Goal: Task Accomplishment & Management: Complete application form

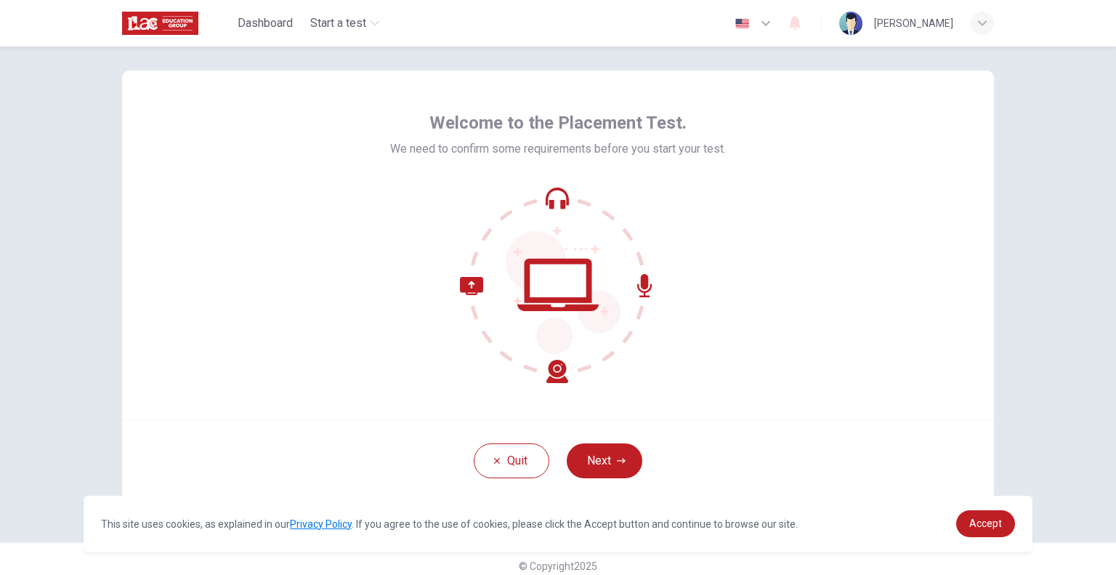
scroll to position [30, 0]
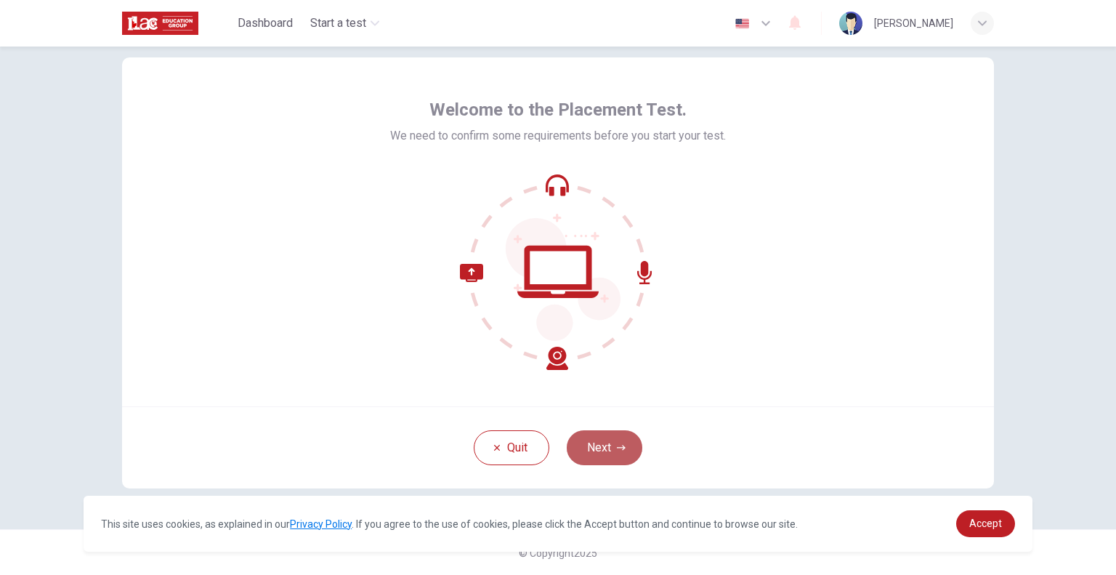
click at [617, 445] on icon "button" at bounding box center [621, 447] width 9 height 9
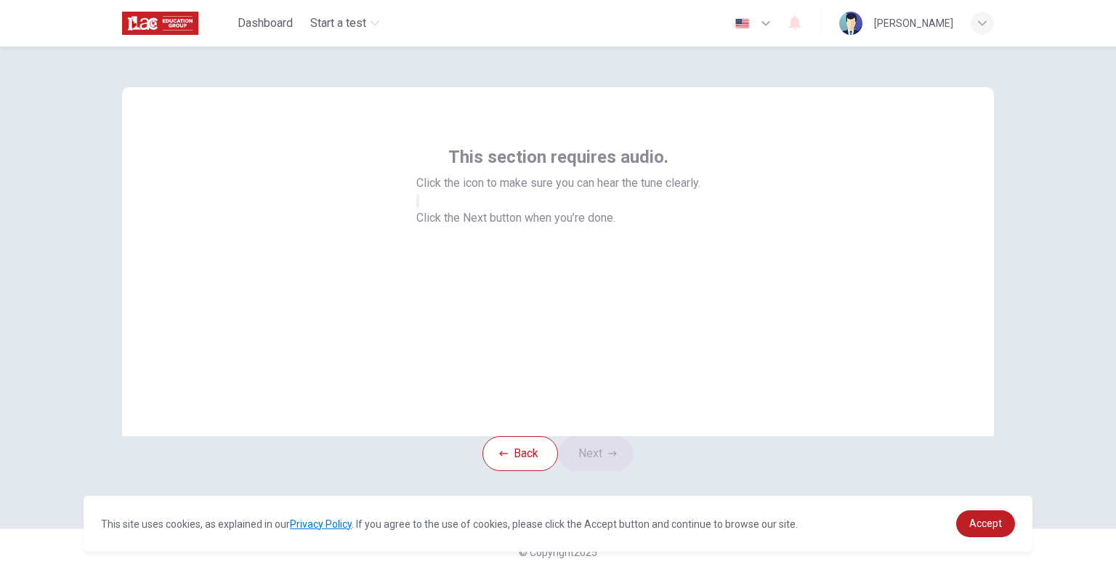
click at [435, 219] on icon "button" at bounding box center [426, 212] width 17 height 13
click at [617, 450] on icon "button" at bounding box center [612, 453] width 9 height 9
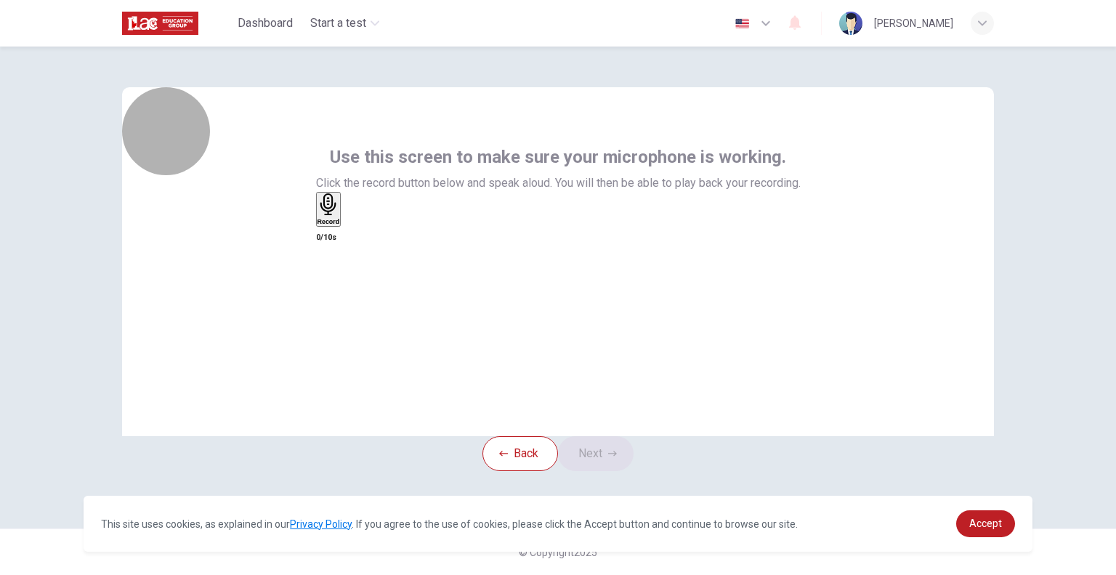
click at [340, 225] on h6 "Record" at bounding box center [328, 221] width 23 height 7
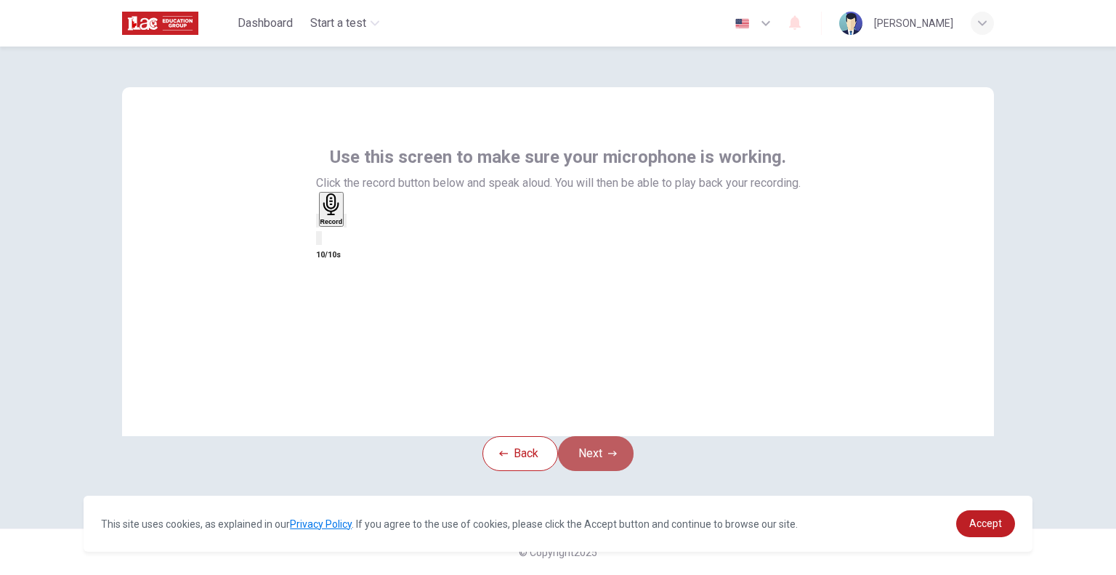
click at [607, 445] on button "Next" at bounding box center [596, 453] width 76 height 35
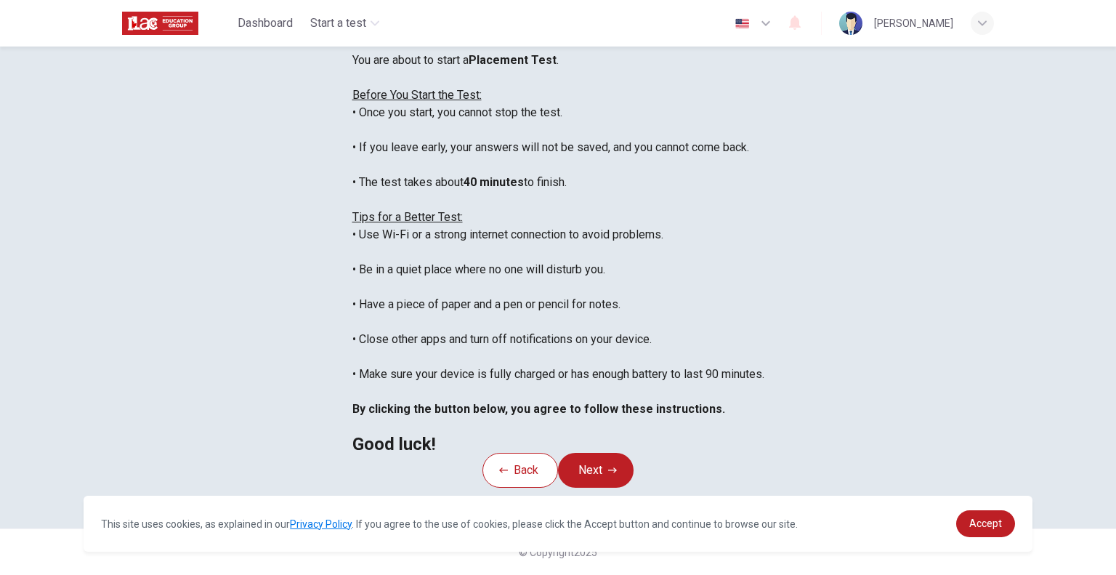
scroll to position [232, 0]
click at [607, 453] on button "Next" at bounding box center [596, 470] width 76 height 35
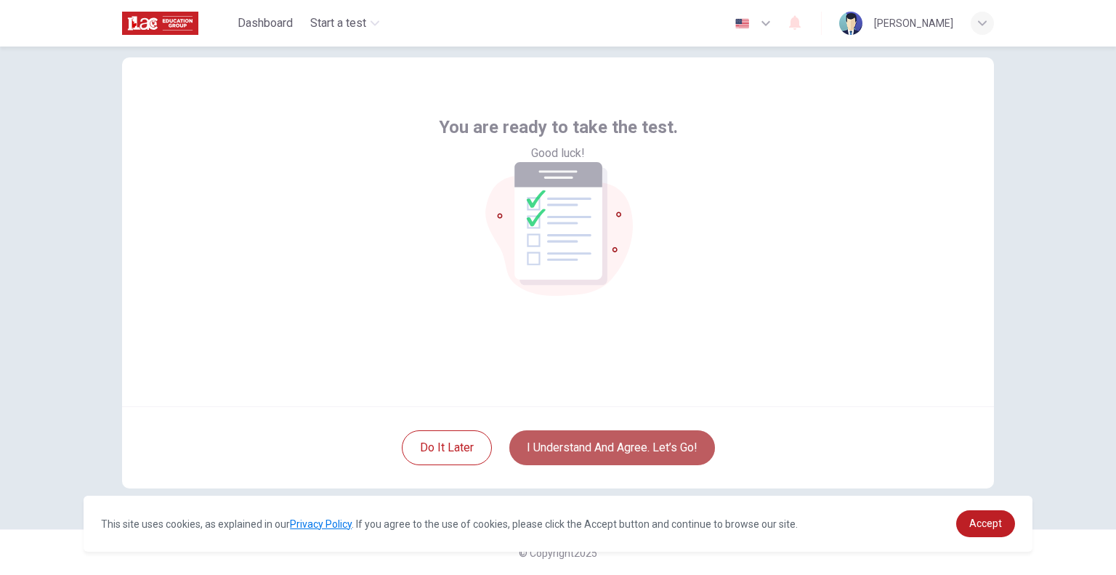
click at [628, 458] on button "I understand and agree. Let’s go!" at bounding box center [612, 447] width 206 height 35
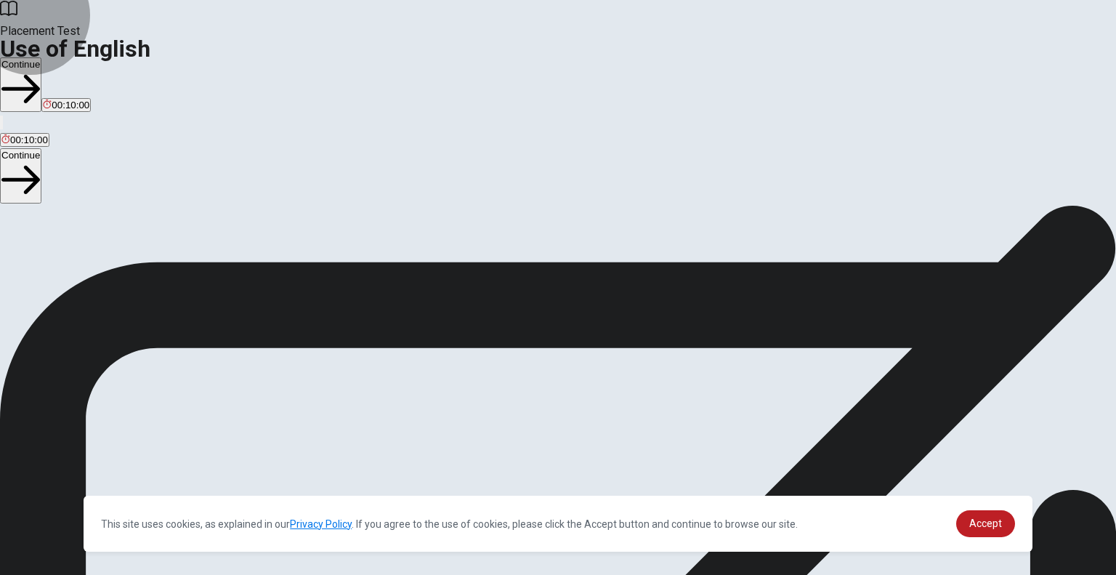
click at [41, 57] on button "Continue" at bounding box center [20, 84] width 41 height 54
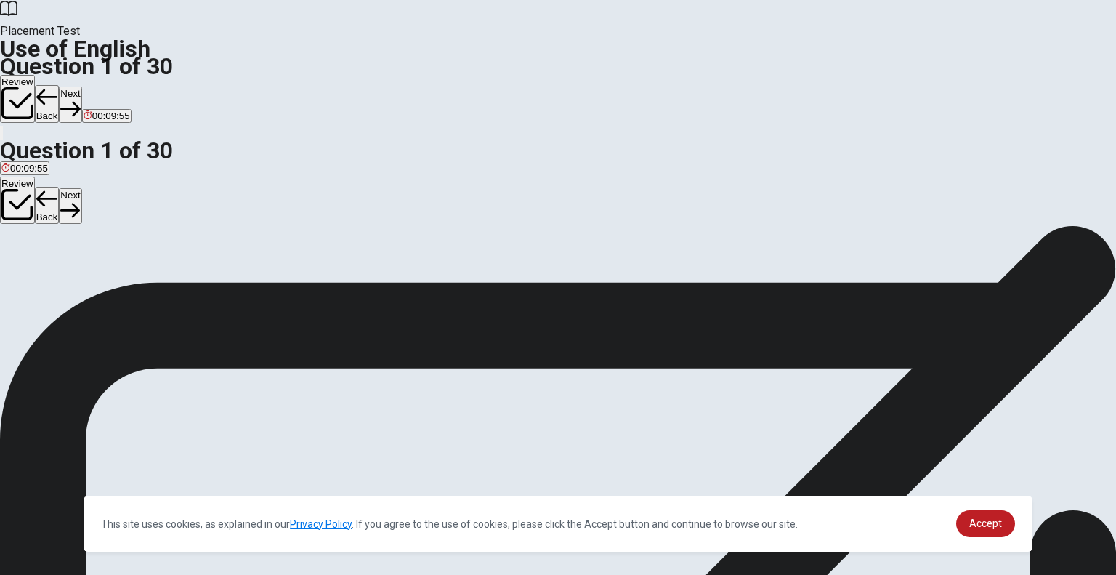
click at [73, 285] on button "C left" at bounding box center [65, 272] width 16 height 25
click at [81, 86] on button "Next" at bounding box center [70, 104] width 23 height 36
click at [97, 283] on span "were eating" at bounding box center [71, 277] width 50 height 11
click at [81, 86] on button "Next" at bounding box center [70, 104] width 23 height 36
click at [97, 283] on span "has worked" at bounding box center [72, 277] width 49 height 11
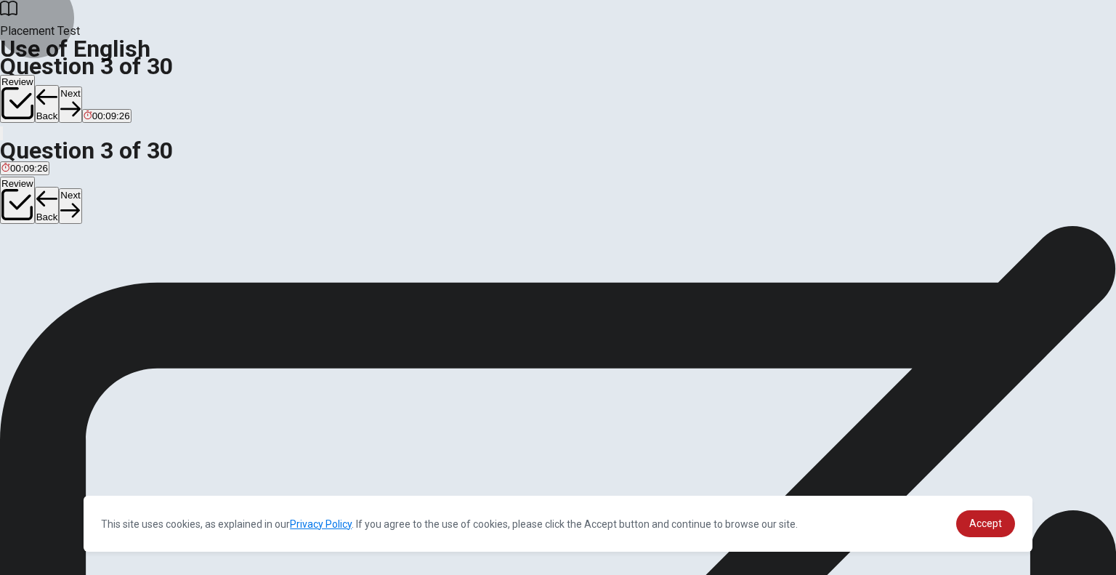
click at [81, 86] on button "Next" at bounding box center [70, 104] width 23 height 36
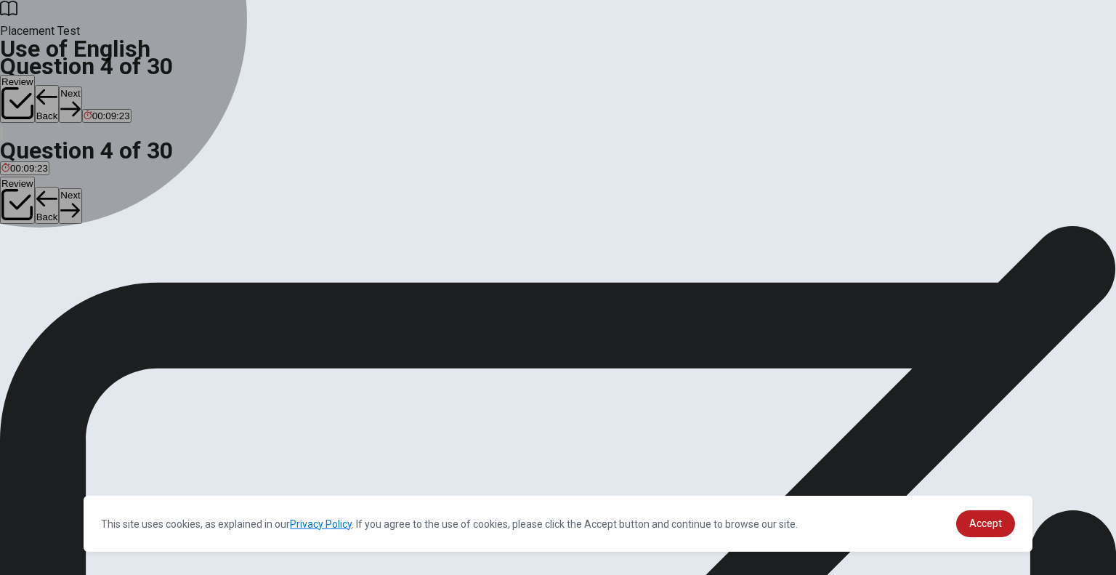
click at [54, 283] on span "are" at bounding box center [47, 277] width 14 height 11
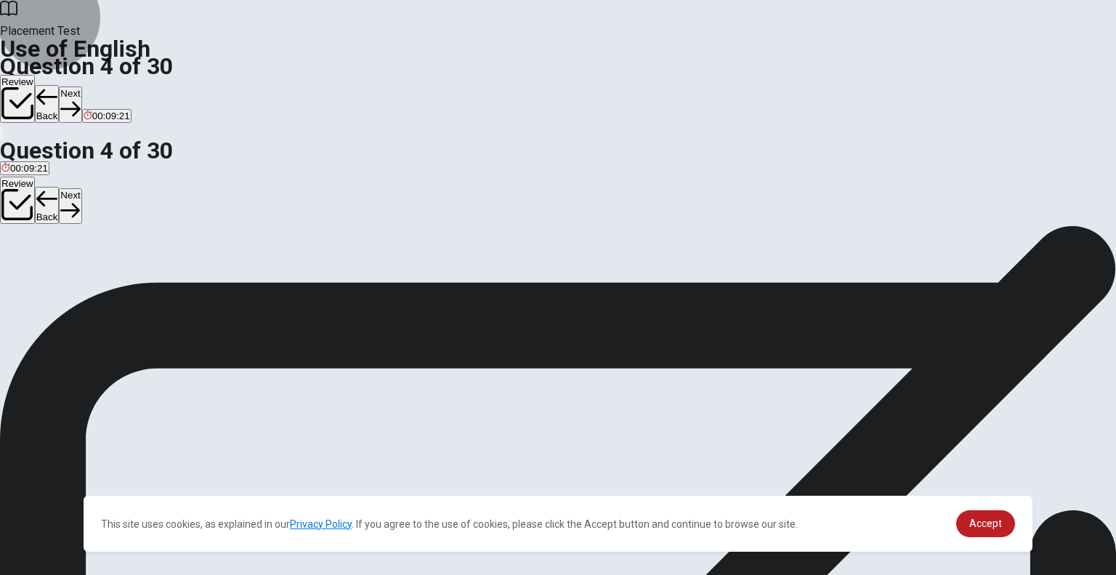
click at [80, 102] on icon "button" at bounding box center [70, 109] width 20 height 15
click at [27, 272] on span "hiking" at bounding box center [13, 277] width 25 height 11
click at [80, 99] on icon "button" at bounding box center [70, 109] width 20 height 20
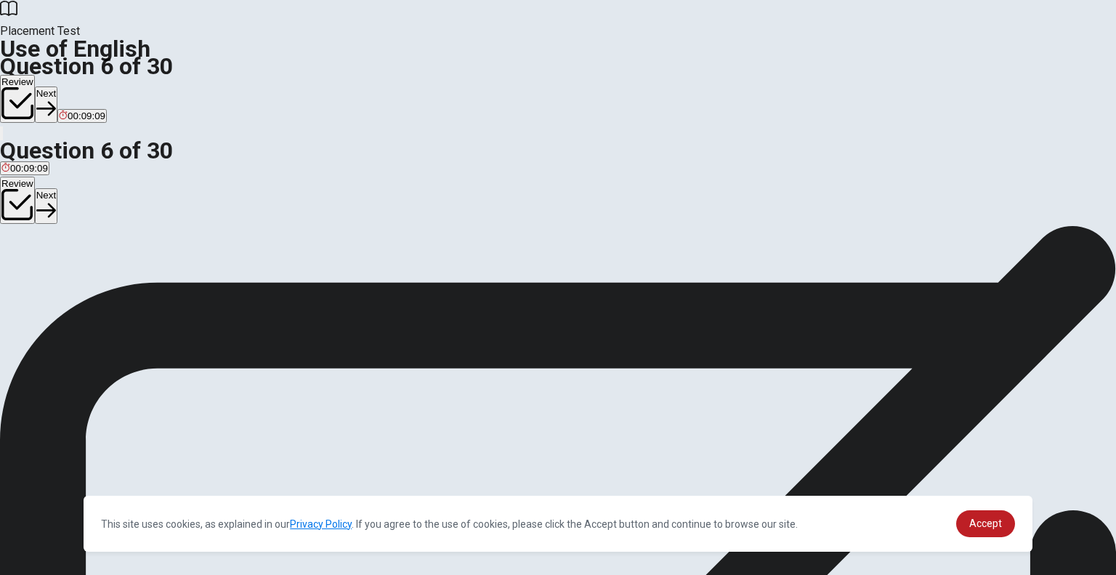
click at [97, 283] on span "smile" at bounding box center [86, 277] width 23 height 11
click at [57, 86] on button "Next" at bounding box center [46, 104] width 23 height 36
click at [27, 272] on span "pencil" at bounding box center [13, 277] width 25 height 11
click at [81, 86] on button "Next" at bounding box center [70, 104] width 23 height 36
click at [23, 272] on span "table" at bounding box center [11, 277] width 21 height 11
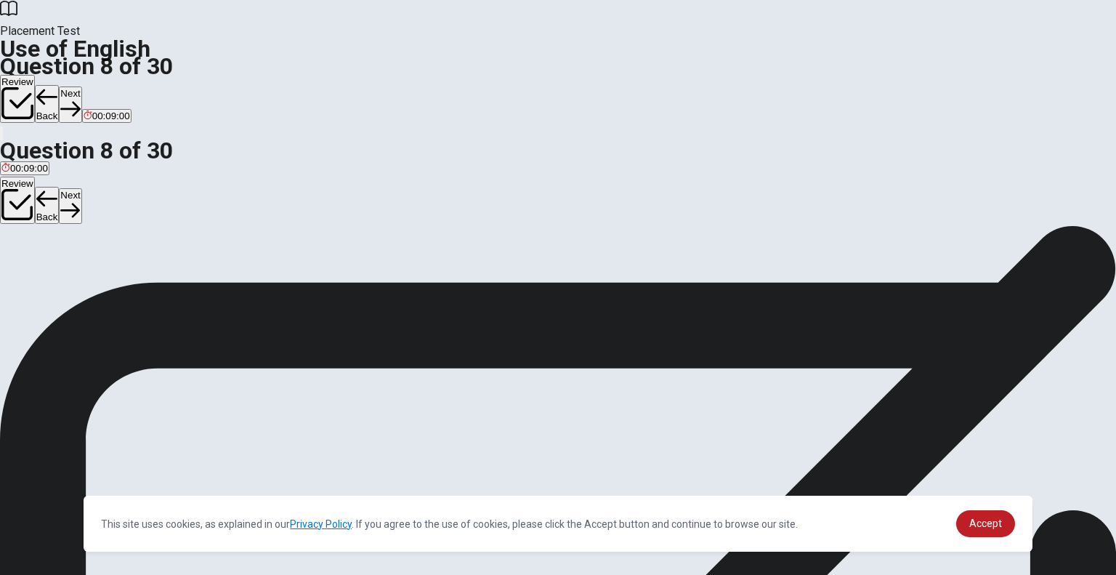
click at [81, 86] on button "Next" at bounding box center [70, 104] width 23 height 36
click at [91, 283] on span "clean" at bounding box center [79, 277] width 23 height 11
click at [81, 86] on button "Next" at bounding box center [70, 104] width 23 height 36
click at [73, 283] on span "has" at bounding box center [65, 277] width 16 height 11
click at [81, 86] on button "Next" at bounding box center [70, 104] width 23 height 36
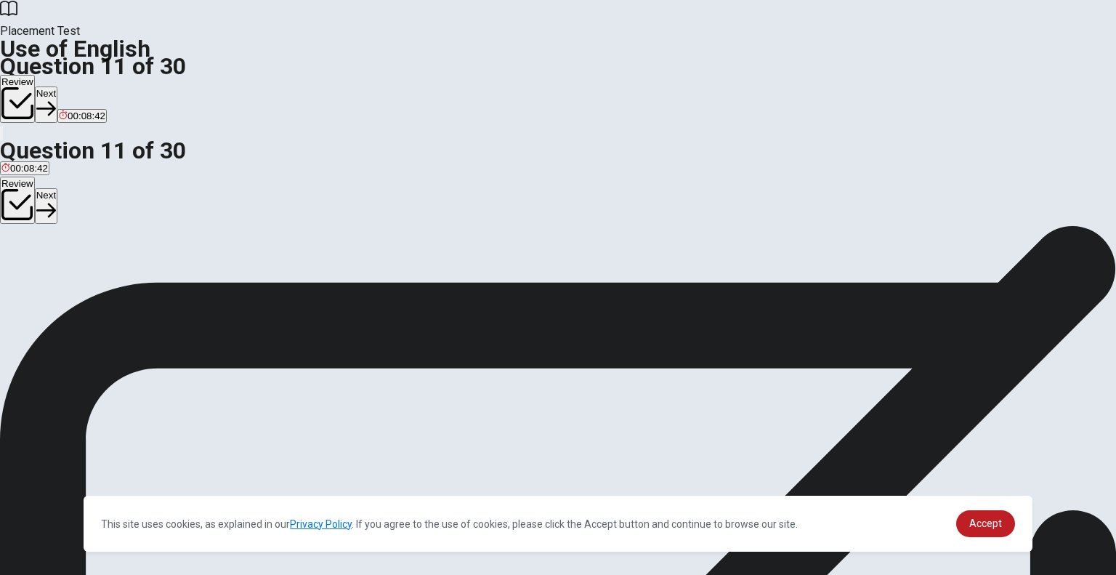
click at [17, 272] on span "had" at bounding box center [9, 277] width 16 height 11
click at [57, 86] on button "Next" at bounding box center [46, 104] width 23 height 36
click at [90, 283] on span "is being" at bounding box center [73, 277] width 33 height 11
click at [81, 86] on button "Next" at bounding box center [70, 104] width 23 height 36
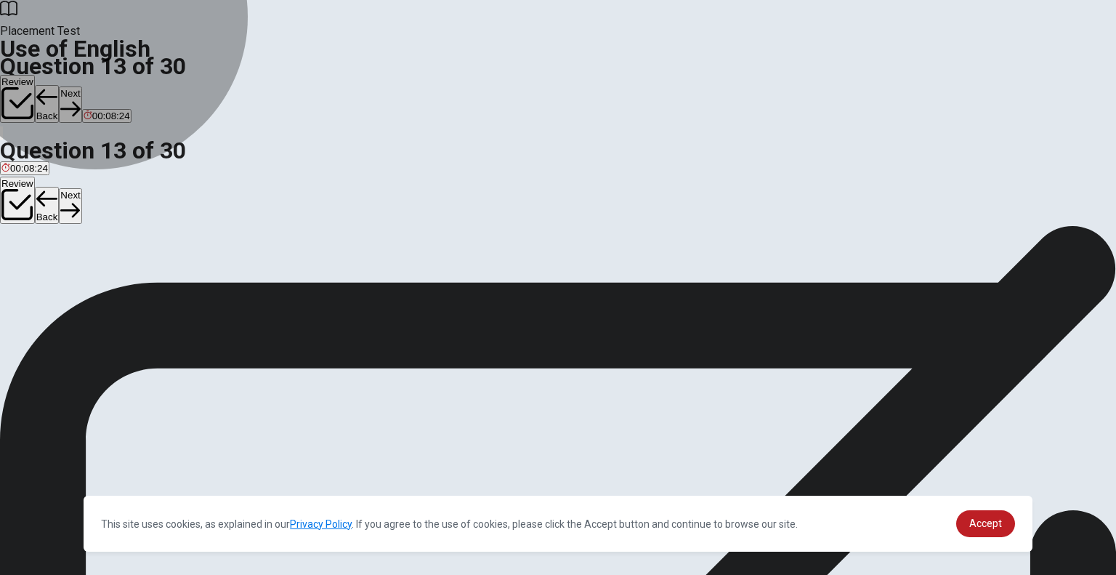
click at [76, 272] on span "is being reviewed" at bounding box center [38, 277] width 75 height 11
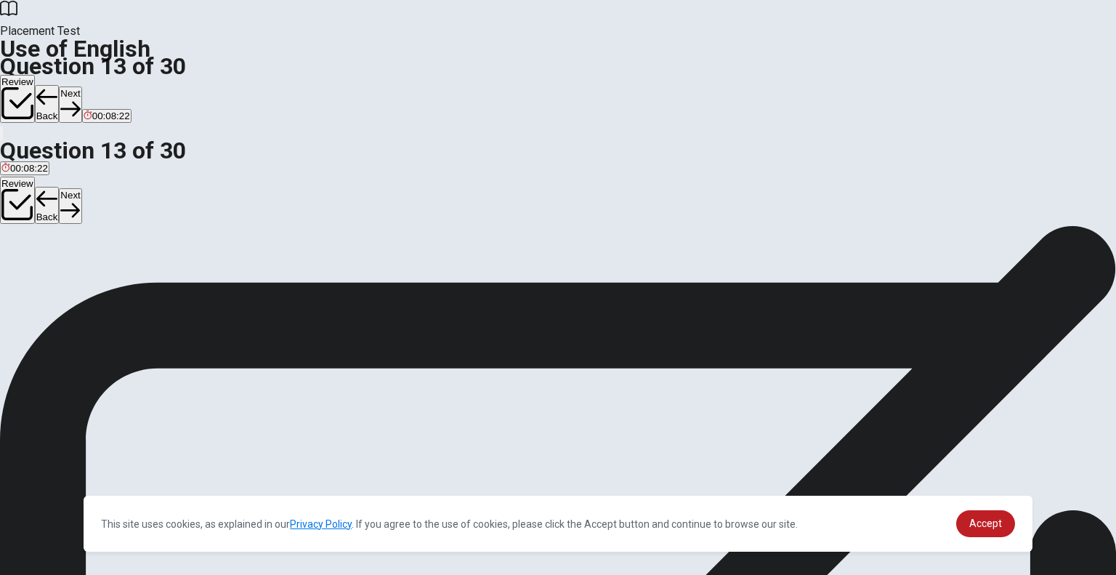
click at [81, 86] on button "Next" at bounding box center [70, 104] width 23 height 36
click at [41, 283] on span "at" at bounding box center [37, 277] width 8 height 11
click at [81, 86] on button "Next" at bounding box center [70, 104] width 23 height 36
click at [206, 283] on span "avoid them" at bounding box center [181, 277] width 47 height 11
click at [81, 86] on button "Next" at bounding box center [70, 104] width 23 height 36
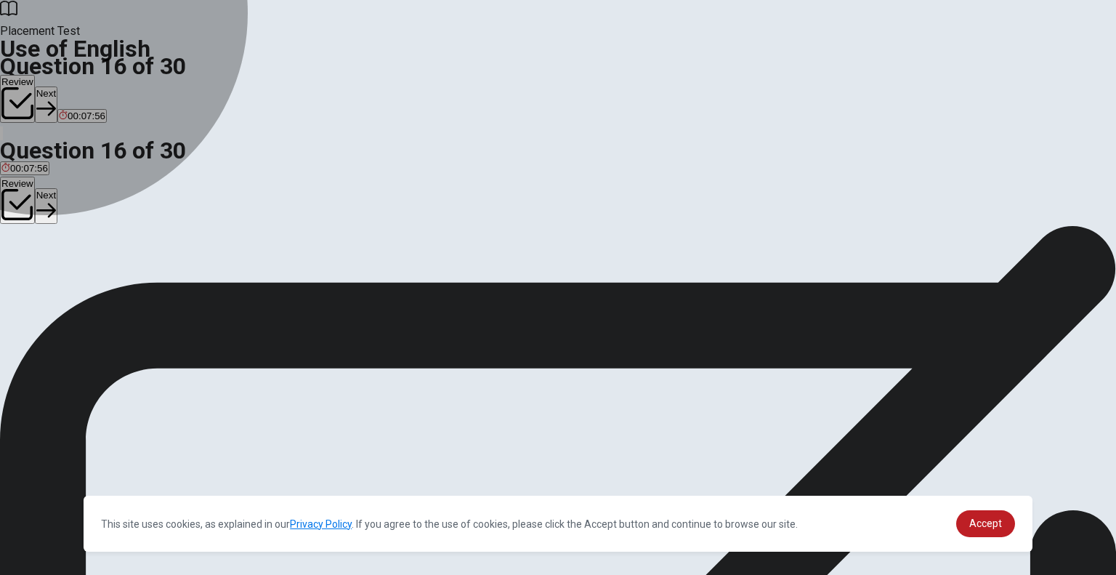
click at [110, 283] on span "office" at bounding box center [97, 277] width 23 height 11
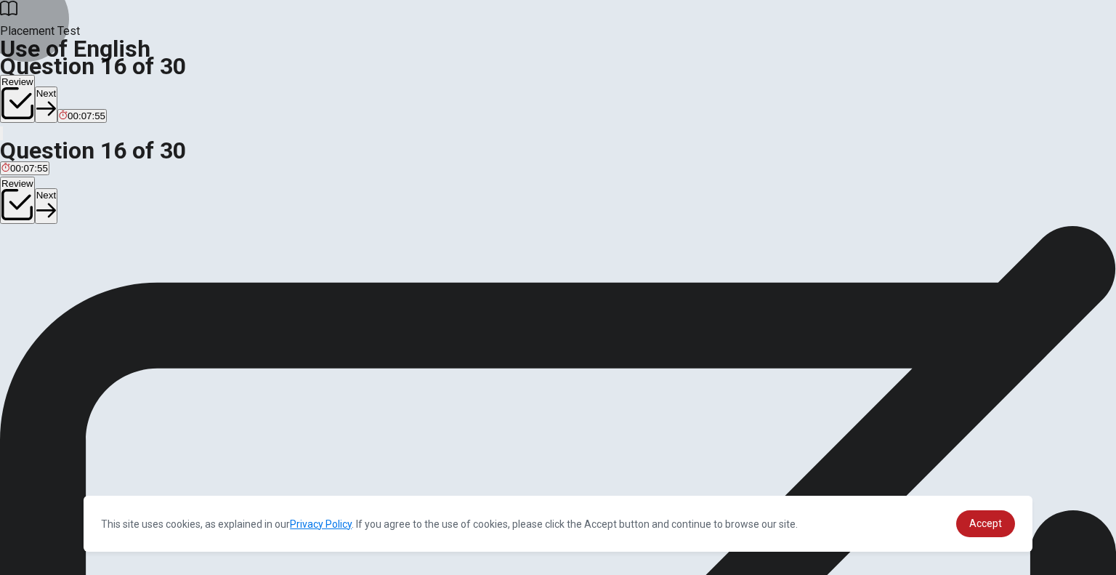
click at [57, 86] on button "Next" at bounding box center [46, 104] width 23 height 36
click at [134, 272] on span "to examine or verify something" at bounding box center [67, 277] width 132 height 11
click at [81, 86] on button "Next" at bounding box center [70, 104] width 23 height 36
click at [75, 283] on span "friendly" at bounding box center [59, 277] width 31 height 11
click at [81, 86] on button "Next" at bounding box center [70, 104] width 23 height 36
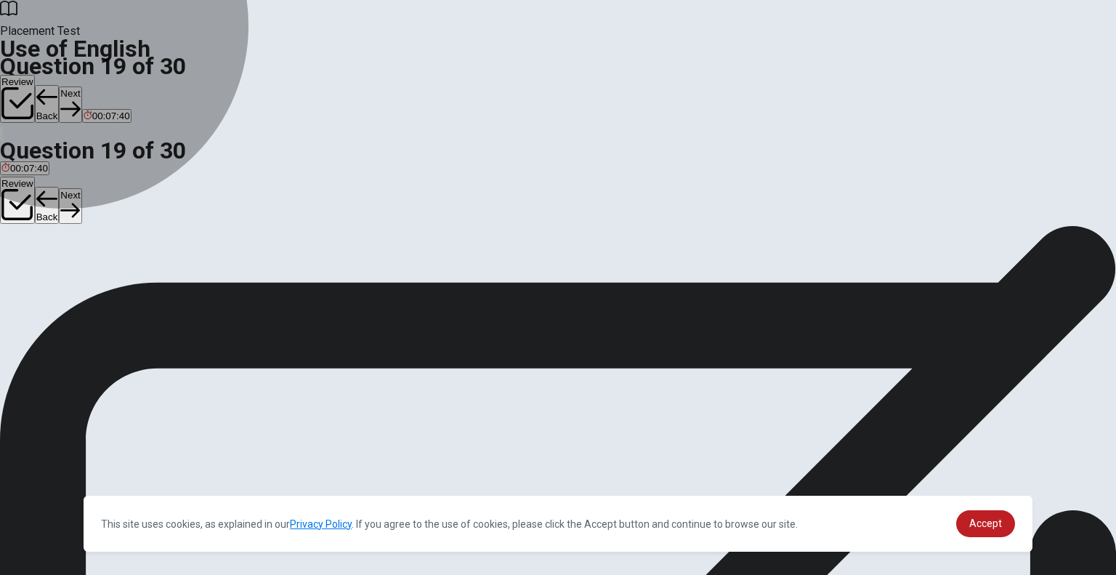
click at [35, 272] on span "intuition" at bounding box center [17, 277] width 33 height 11
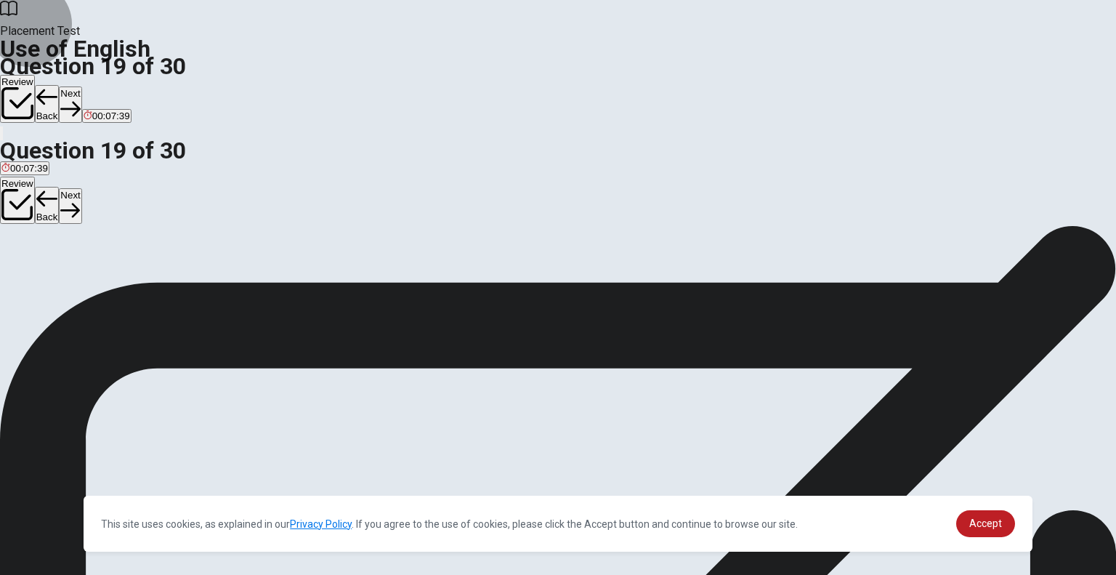
click at [81, 86] on button "Next" at bounding box center [70, 104] width 23 height 36
click at [61, 283] on span "Do" at bounding box center [55, 277] width 12 height 11
click at [81, 86] on button "Next" at bounding box center [70, 104] width 23 height 36
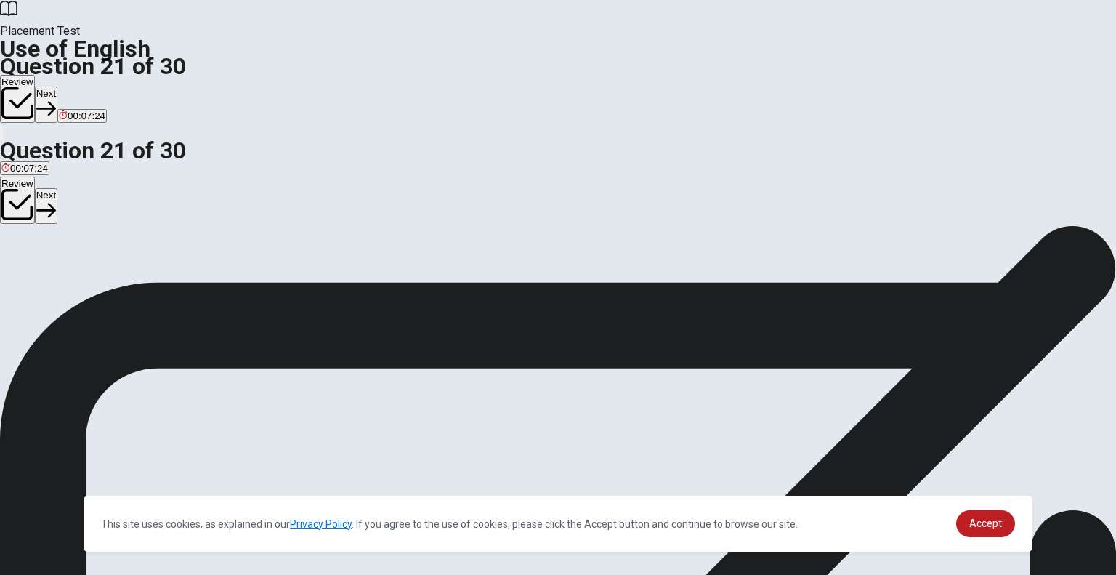
click at [147, 283] on span "will complete" at bounding box center [119, 277] width 55 height 11
click at [57, 86] on button "Next" at bounding box center [46, 104] width 23 height 36
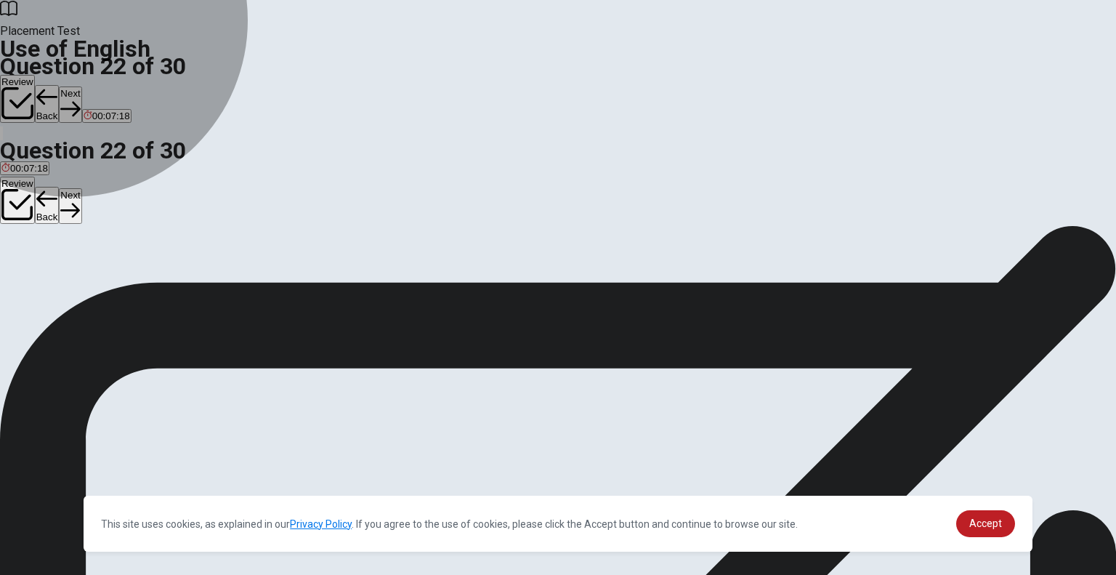
click at [97, 283] on span "were having" at bounding box center [70, 277] width 52 height 11
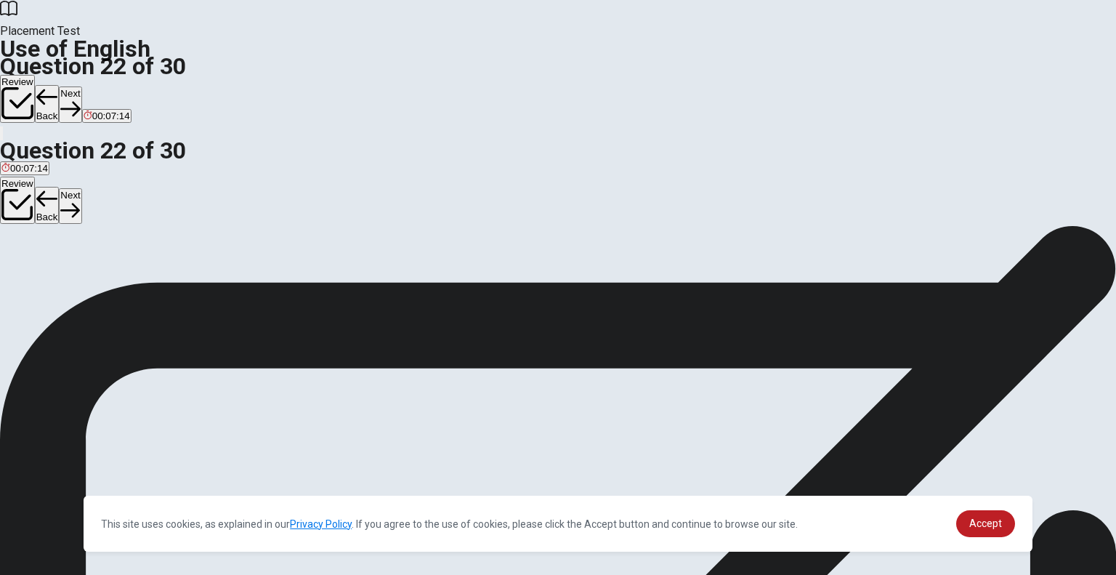
click at [81, 86] on button "Next" at bounding box center [70, 104] width 23 height 36
click at [190, 283] on span "had completed" at bounding box center [157, 277] width 63 height 11
click at [81, 86] on button "Next" at bounding box center [70, 104] width 23 height 36
click at [60, 280] on span "make" at bounding box center [48, 277] width 24 height 11
click at [80, 102] on icon "button" at bounding box center [70, 109] width 20 height 15
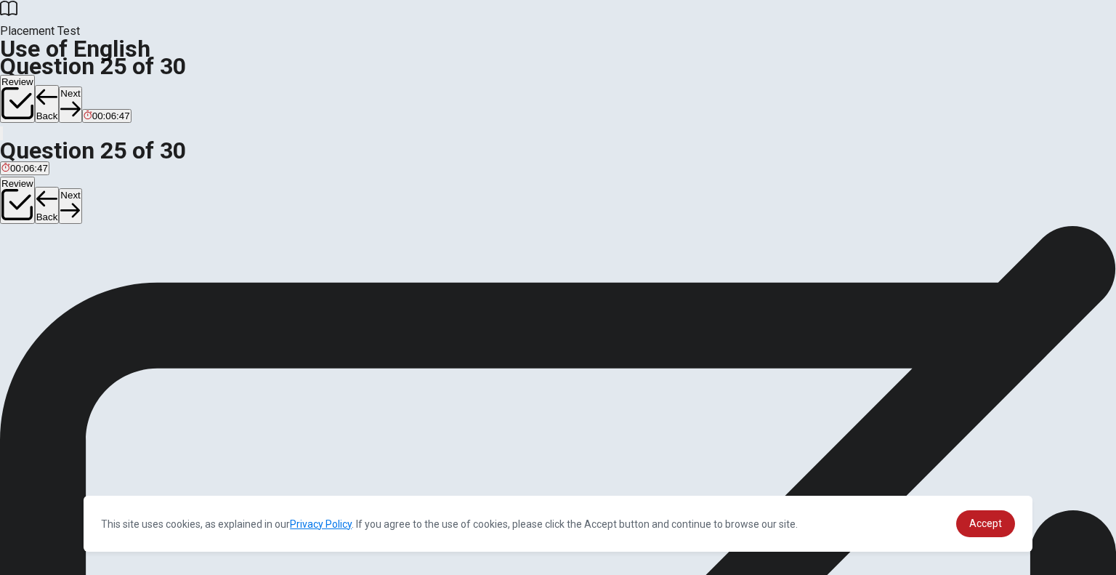
click at [66, 278] on span "fix it" at bounding box center [57, 277] width 17 height 11
click at [81, 86] on button "Next" at bounding box center [70, 104] width 23 height 36
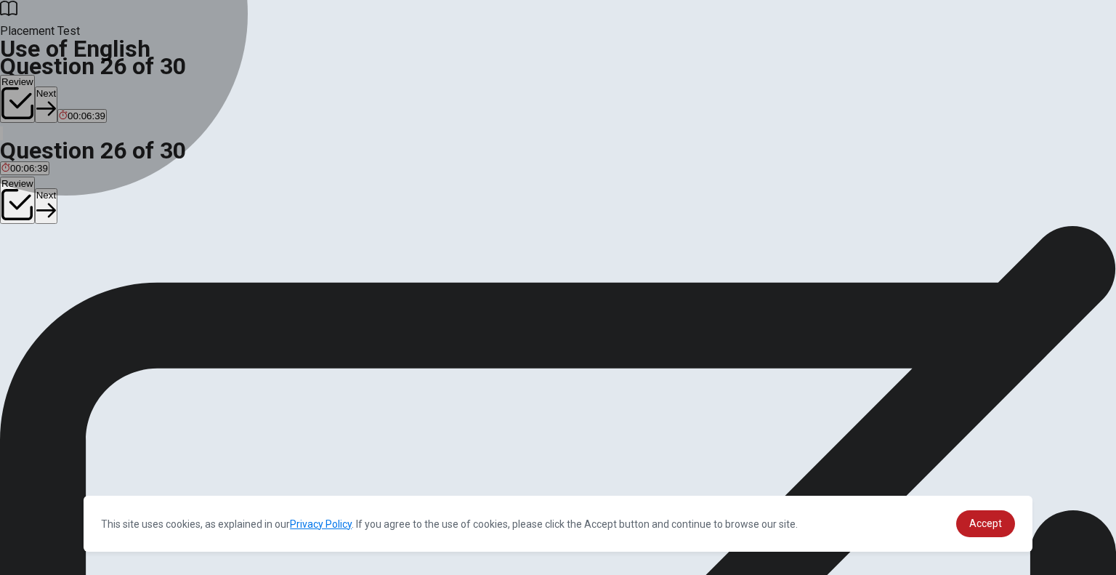
click at [114, 283] on span "different" at bounding box center [96, 277] width 35 height 11
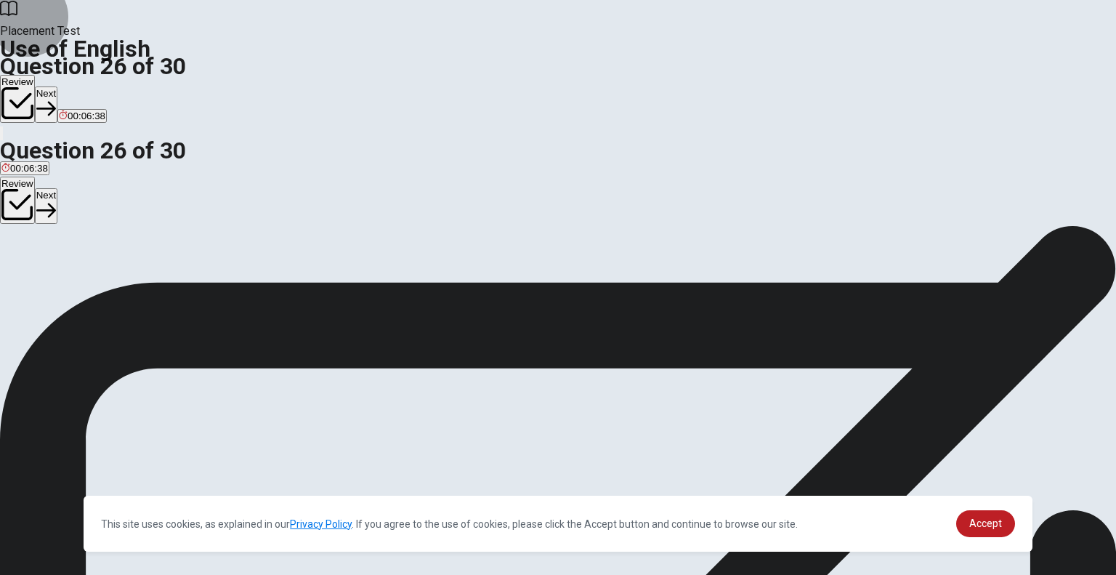
click at [57, 86] on button "Next" at bounding box center [46, 104] width 23 height 36
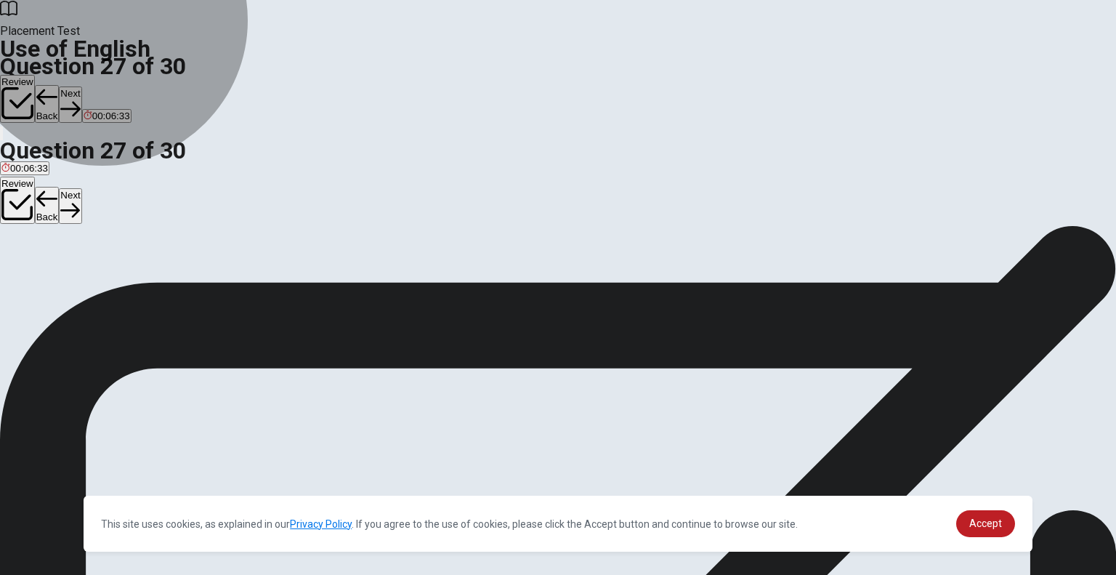
click at [360, 283] on span "causes disagreement" at bounding box center [313, 277] width 92 height 11
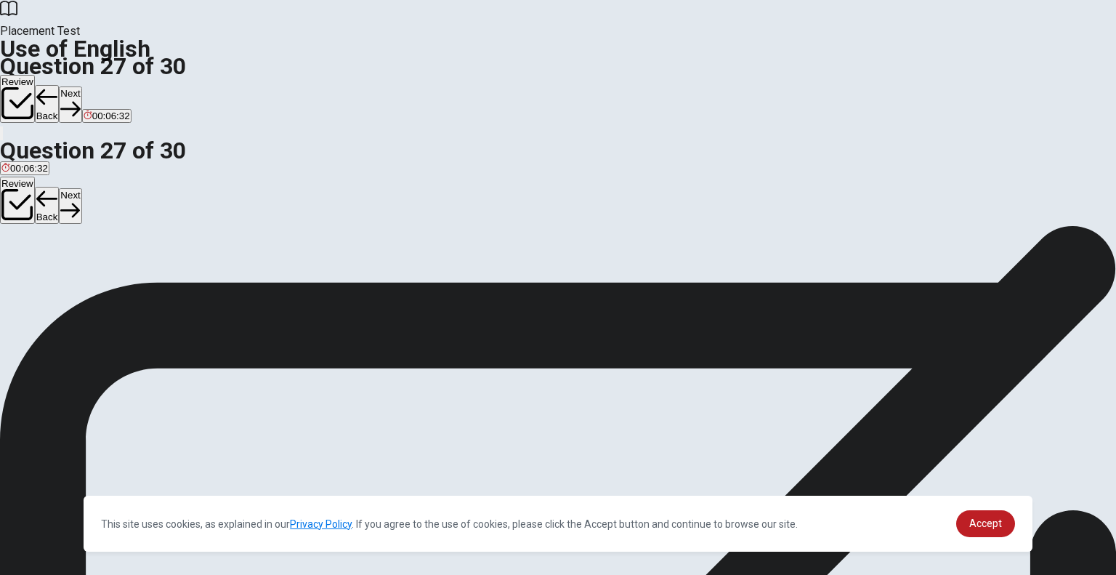
click at [81, 86] on button "Next" at bounding box center [70, 104] width 23 height 36
click at [197, 283] on span "well-known" at bounding box center [173, 277] width 48 height 11
click at [145, 278] on span "difficult to understand" at bounding box center [100, 277] width 92 height 11
click at [81, 86] on button "Next" at bounding box center [70, 104] width 23 height 36
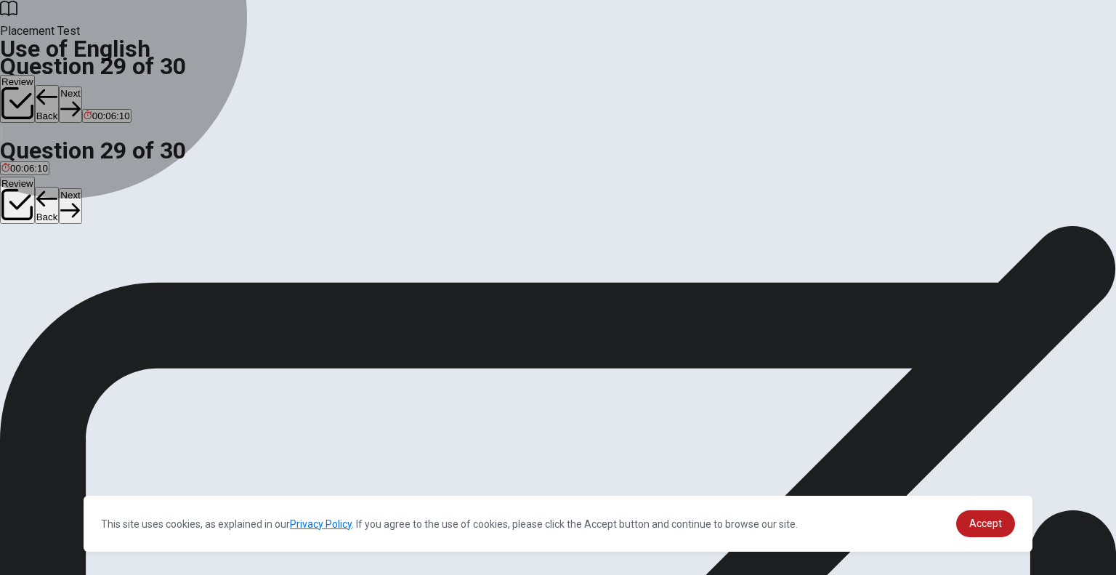
click at [38, 272] on span "invented" at bounding box center [19, 277] width 36 height 11
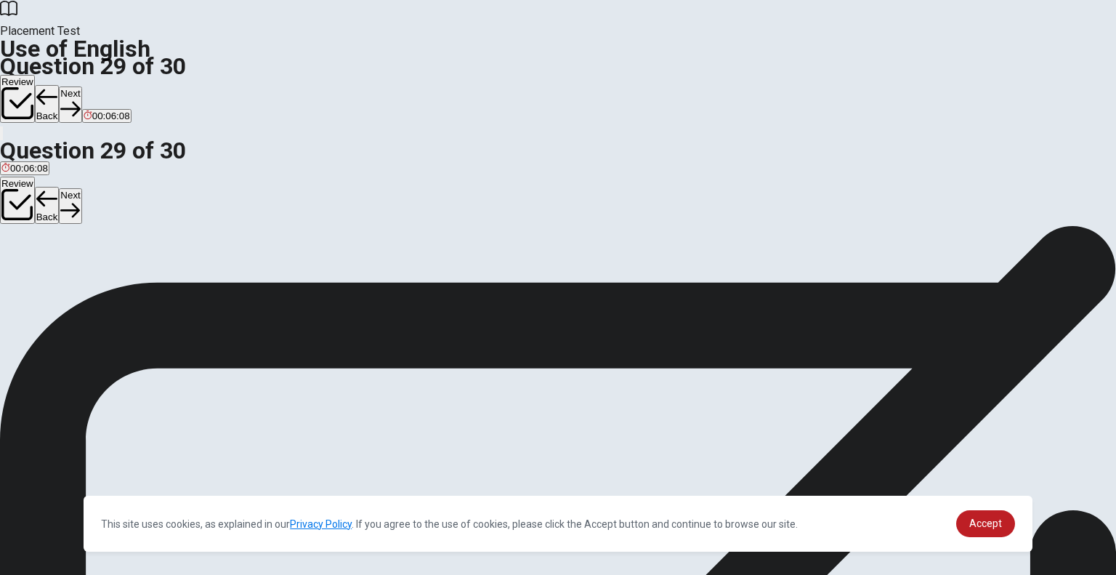
click at [81, 86] on button "Next" at bounding box center [70, 104] width 23 height 36
click at [25, 272] on span "reads" at bounding box center [13, 277] width 24 height 11
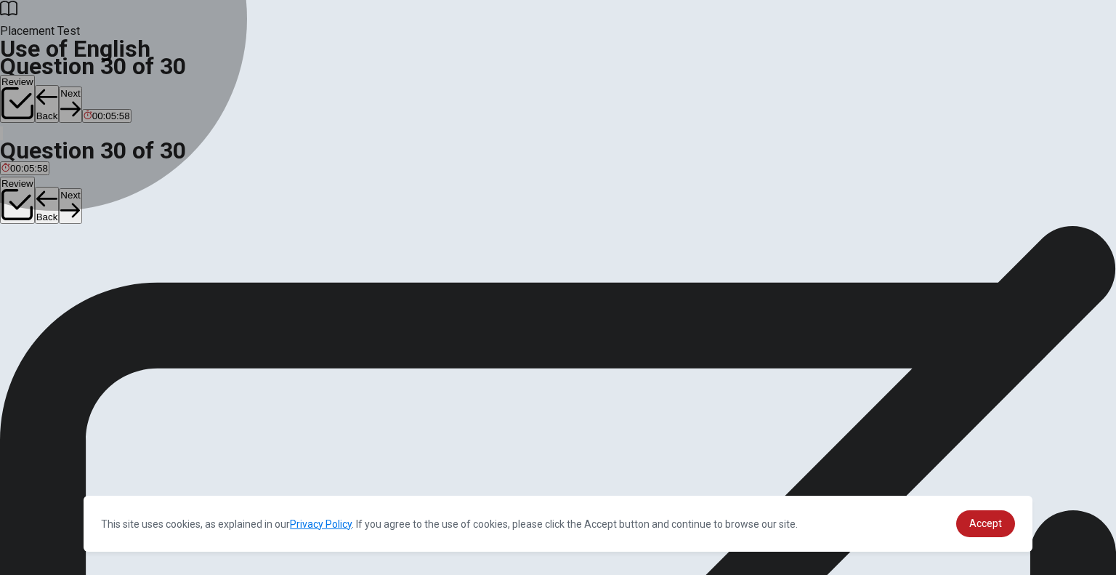
click at [84, 283] on span "read" at bounding box center [74, 277] width 20 height 11
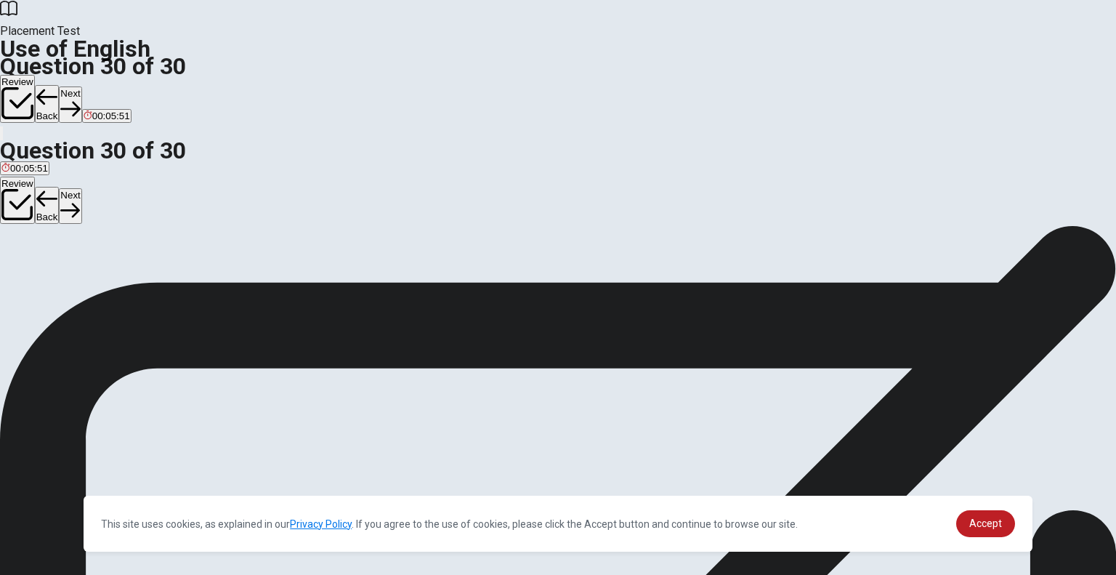
click at [81, 86] on button "Next" at bounding box center [70, 104] width 23 height 36
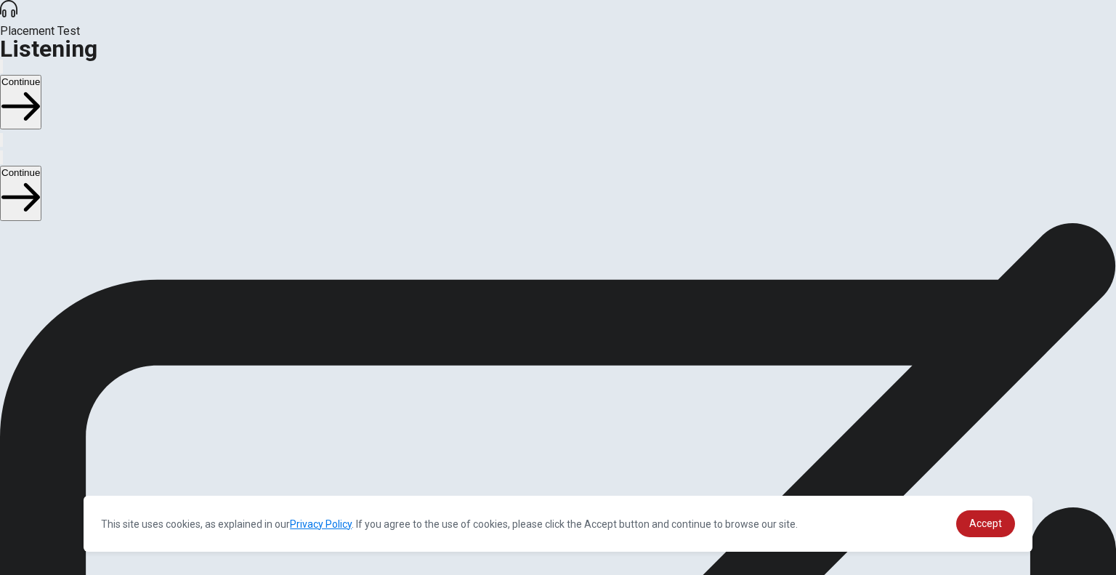
click at [988, 509] on div "This site uses cookies, as explained in our Privacy Policy . If you agree to th…" at bounding box center [558, 523] width 949 height 56
drag, startPoint x: 986, startPoint y: 519, endPoint x: 918, endPoint y: 400, distance: 137.0
click at [986, 518] on span "Accept" at bounding box center [985, 523] width 33 height 12
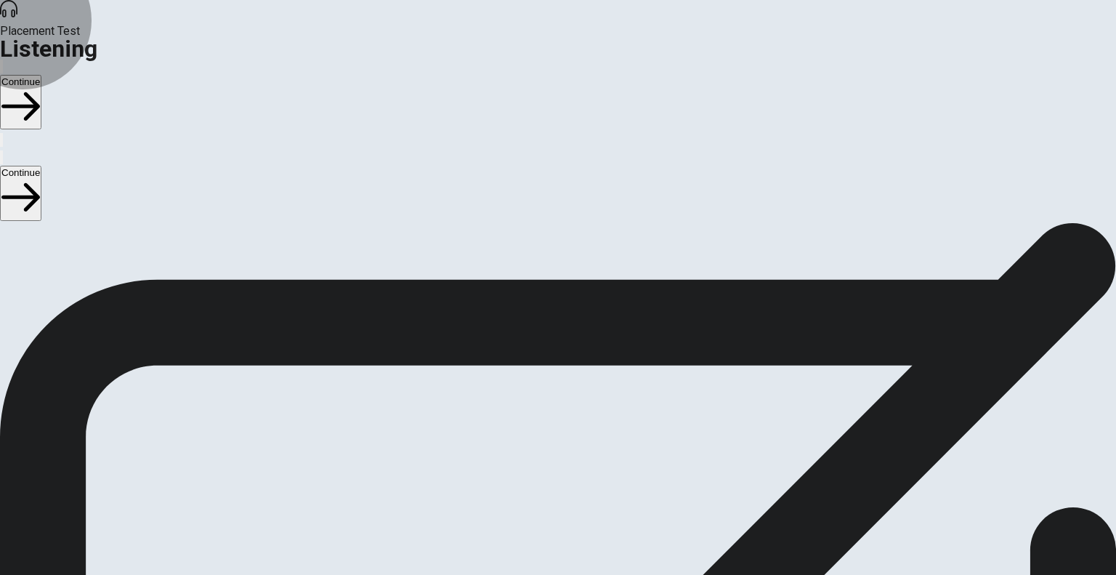
click at [41, 75] on button "Continue" at bounding box center [20, 102] width 41 height 54
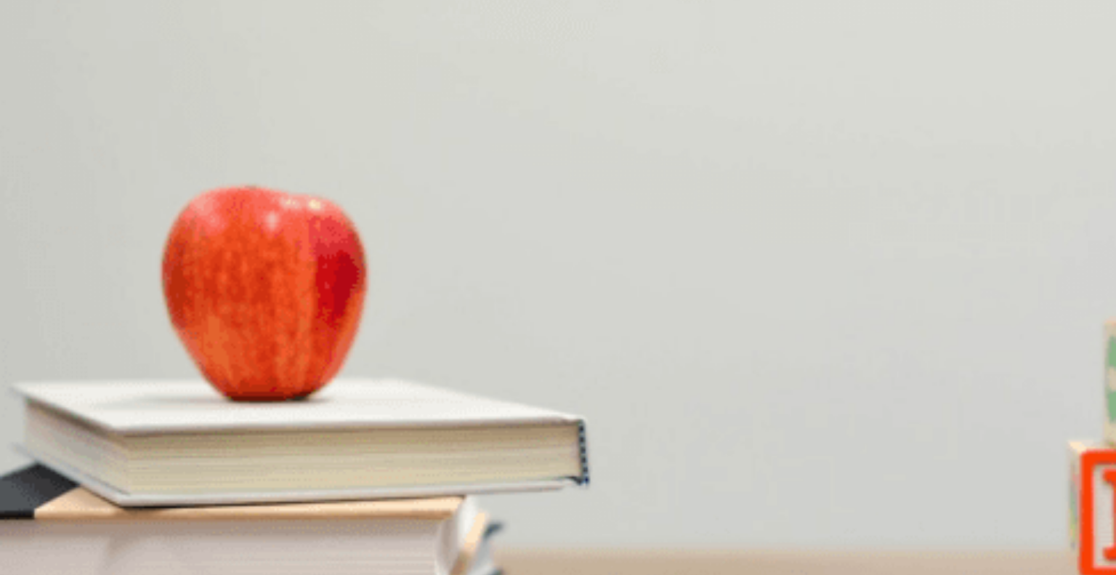
scroll to position [1348, 0]
click at [147, 531] on span "Three times a week" at bounding box center [104, 536] width 84 height 11
click at [101, 470] on span "Yoga" at bounding box center [90, 475] width 22 height 11
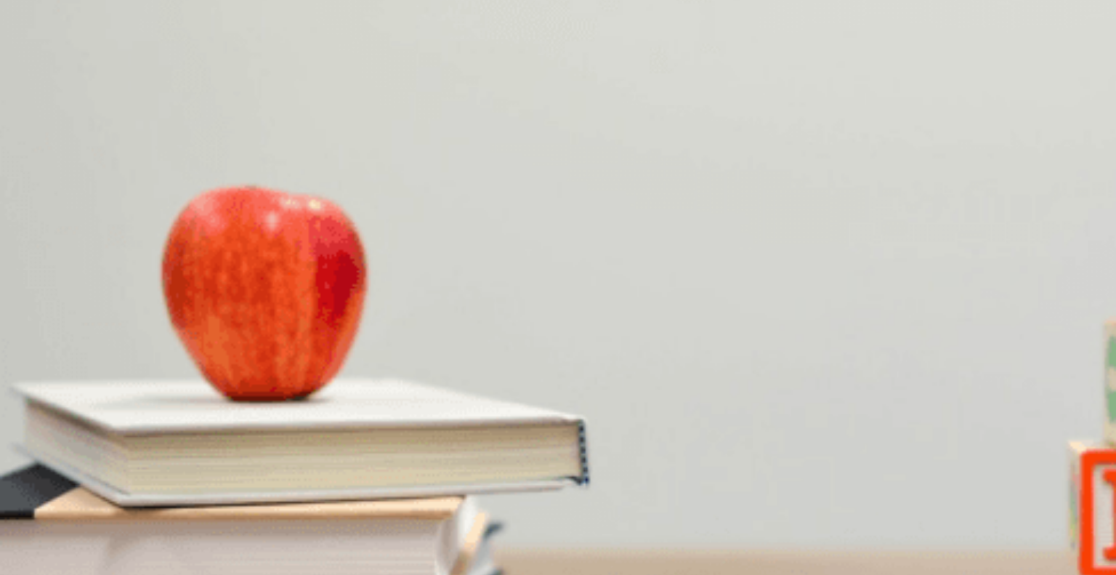
click at [171, 287] on span "Setting realistic goals" at bounding box center [125, 292] width 92 height 11
click at [117, 348] on span "A beginner workout routine" at bounding box center [59, 353] width 116 height 11
click at [124, 409] on span "It’s helping her energy levels" at bounding box center [62, 414] width 123 height 11
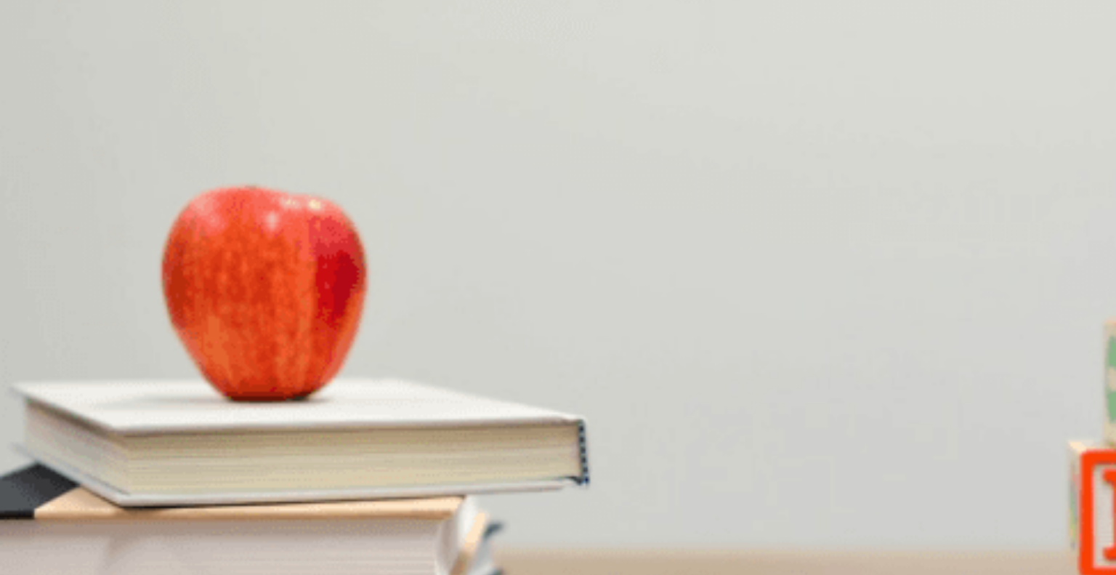
scroll to position [1348, 0]
click at [41, 75] on button "Continue" at bounding box center [20, 102] width 41 height 54
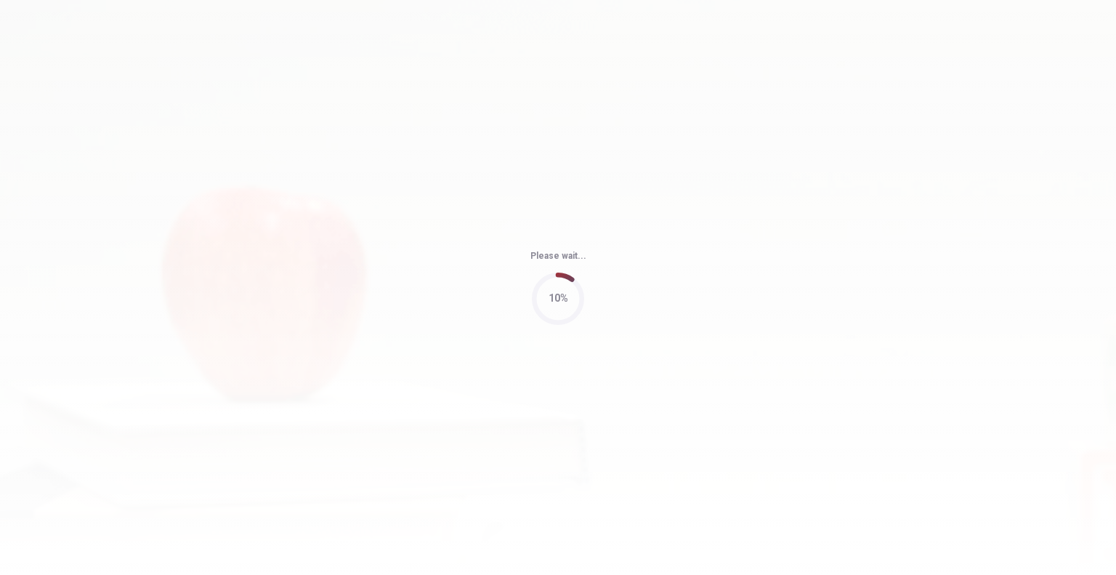
type input "59"
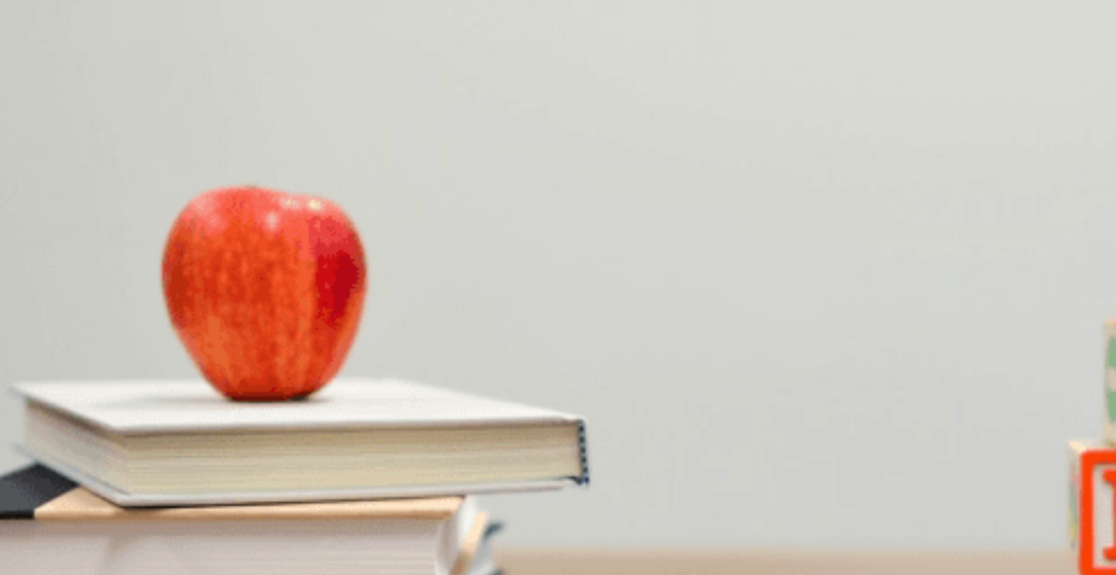
click at [672, 423] on div "Question 9 What part of the venue setup is still incomplete? A Lighting B Decor…" at bounding box center [558, 453] width 1116 height 61
click at [325, 409] on span "Reducing the overall lost" at bounding box center [272, 414] width 106 height 11
click at [270, 470] on span "The sound system" at bounding box center [230, 475] width 79 height 11
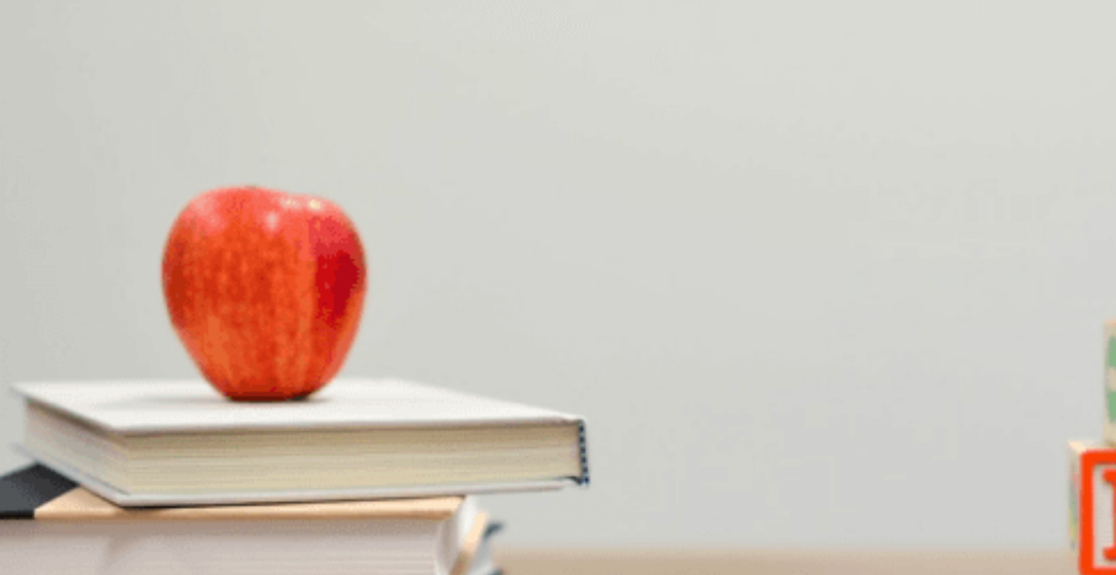
scroll to position [1348, 0]
click at [500, 531] on span "The sponsor’s requested changes" at bounding box center [427, 536] width 146 height 11
click at [363, 359] on span "Call the caterer" at bounding box center [330, 353] width 65 height 11
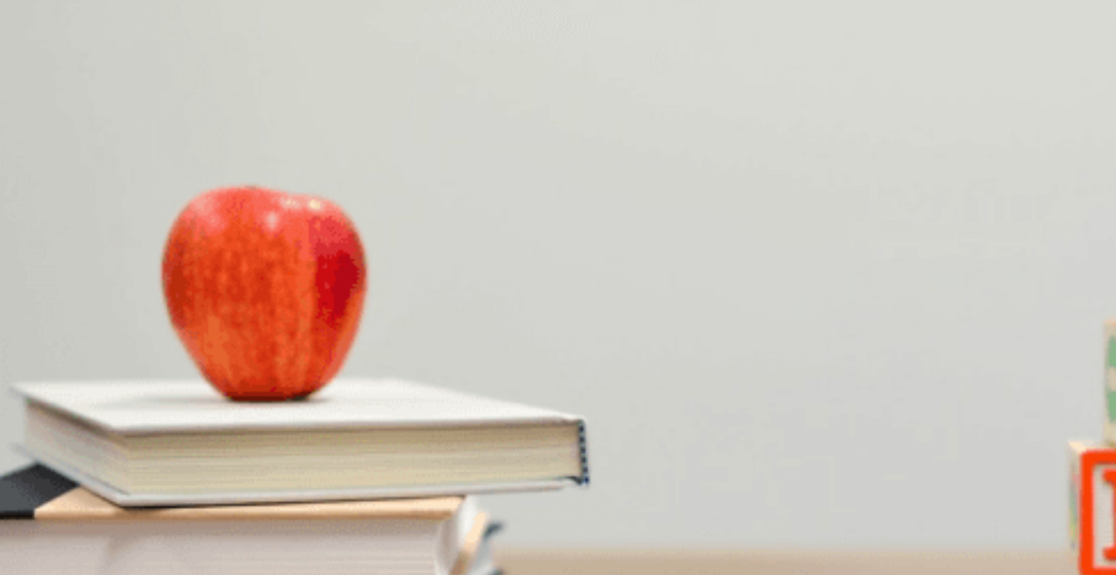
click at [121, 287] on span "Coordinating with the venue" at bounding box center [61, 292] width 120 height 11
click at [496, 298] on span "Speaking to the sponsor" at bounding box center [444, 292] width 105 height 11
click at [41, 75] on button "Continue" at bounding box center [20, 102] width 41 height 54
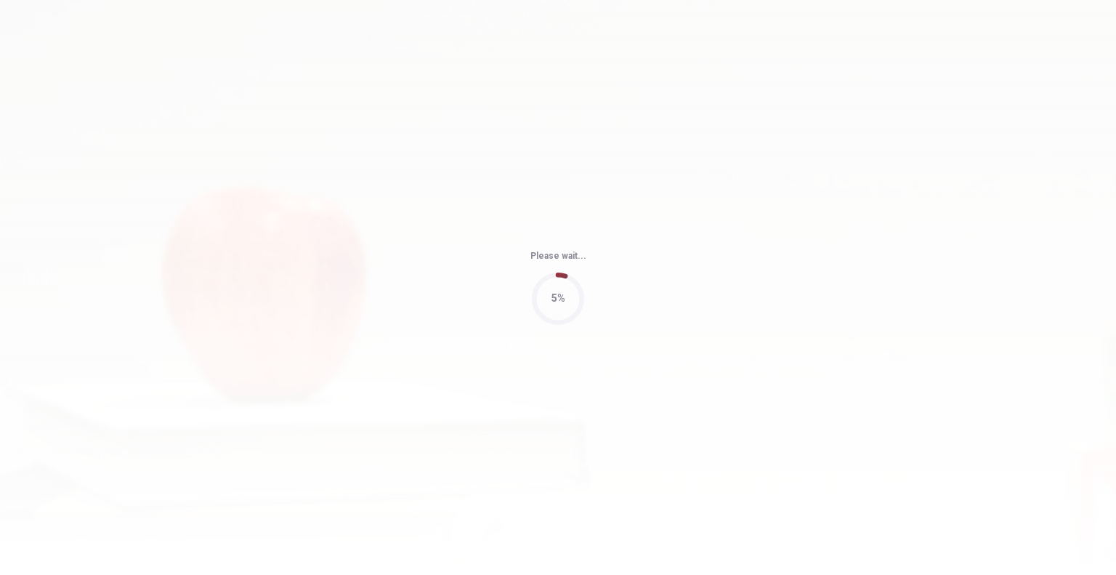
type input "75"
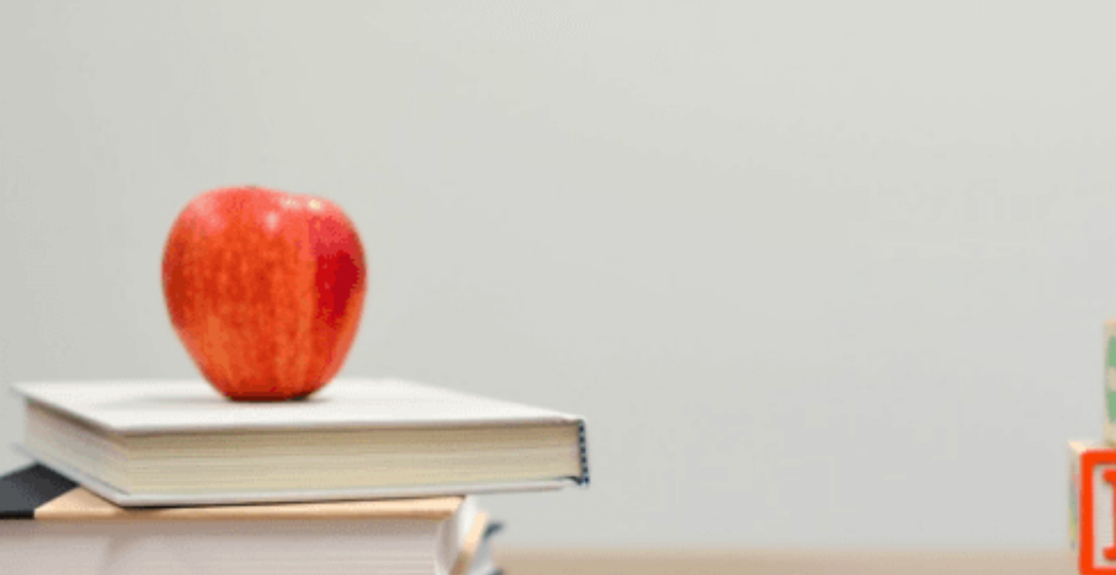
scroll to position [1348, 0]
click at [354, 531] on span "A hiking trip or ropes course" at bounding box center [294, 536] width 120 height 11
click at [113, 348] on span "It depends on the weather" at bounding box center [57, 353] width 112 height 11
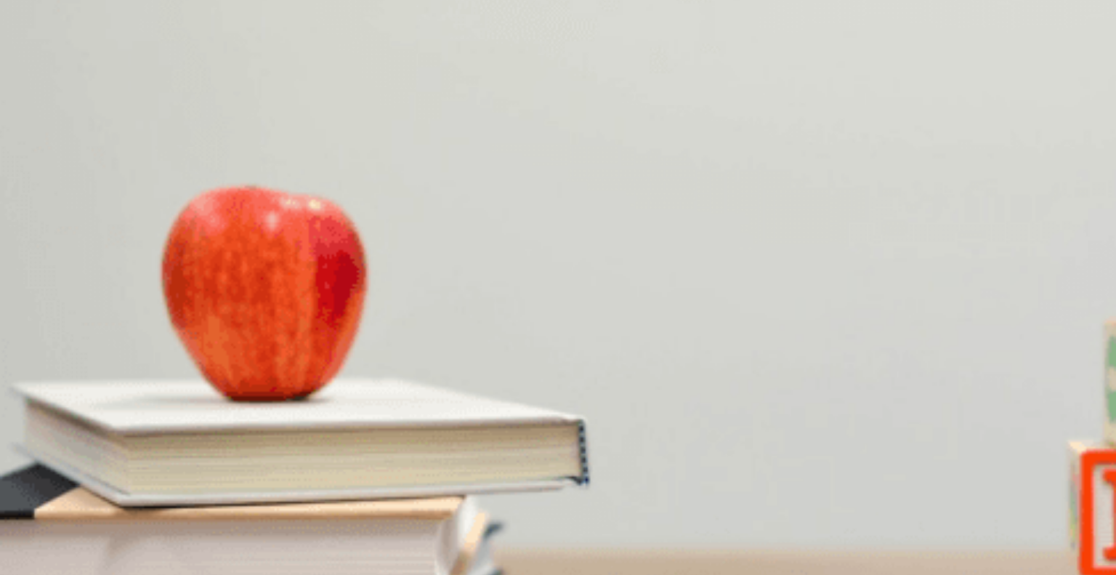
click at [184, 409] on span "Next week" at bounding box center [161, 414] width 45 height 11
click at [331, 470] on span "Transportation and cost" at bounding box center [281, 475] width 102 height 11
click at [393, 298] on span "A cooking class or escape room" at bounding box center [324, 292] width 137 height 11
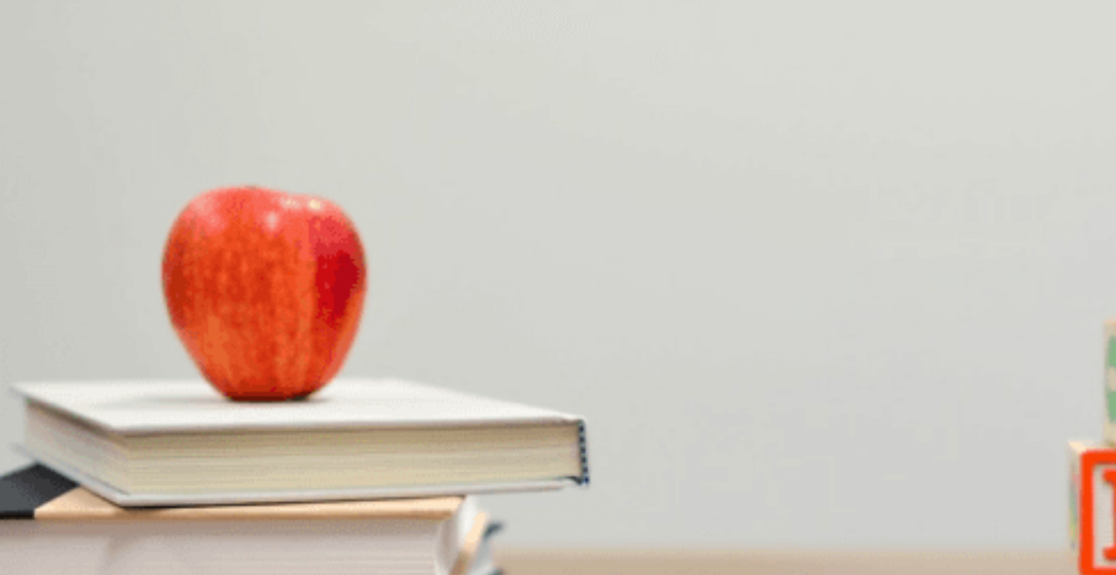
scroll to position [1348, 0]
click at [41, 75] on button "Continue" at bounding box center [20, 102] width 41 height 54
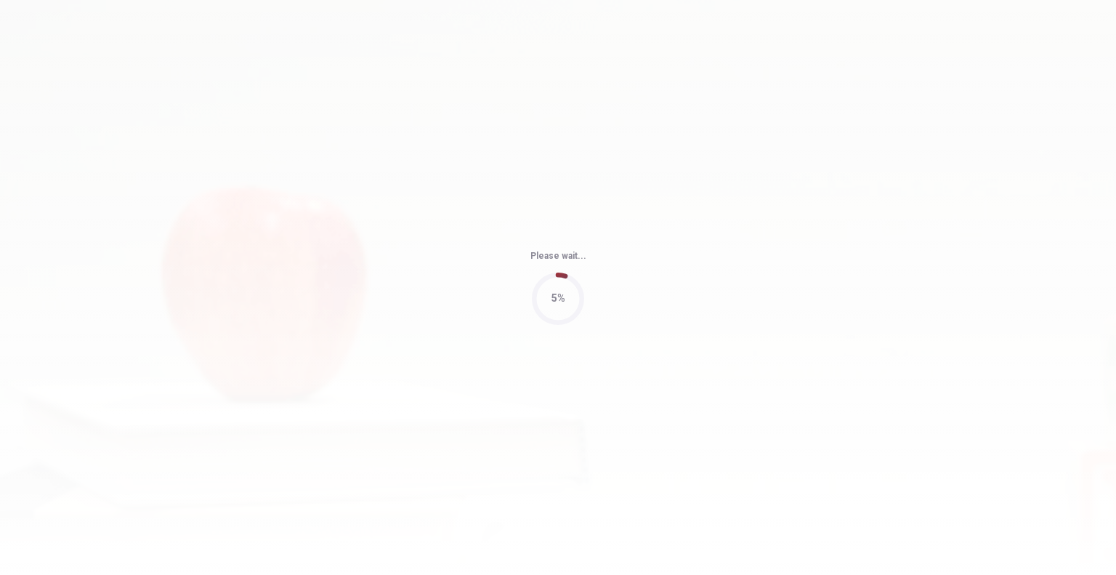
type input "59"
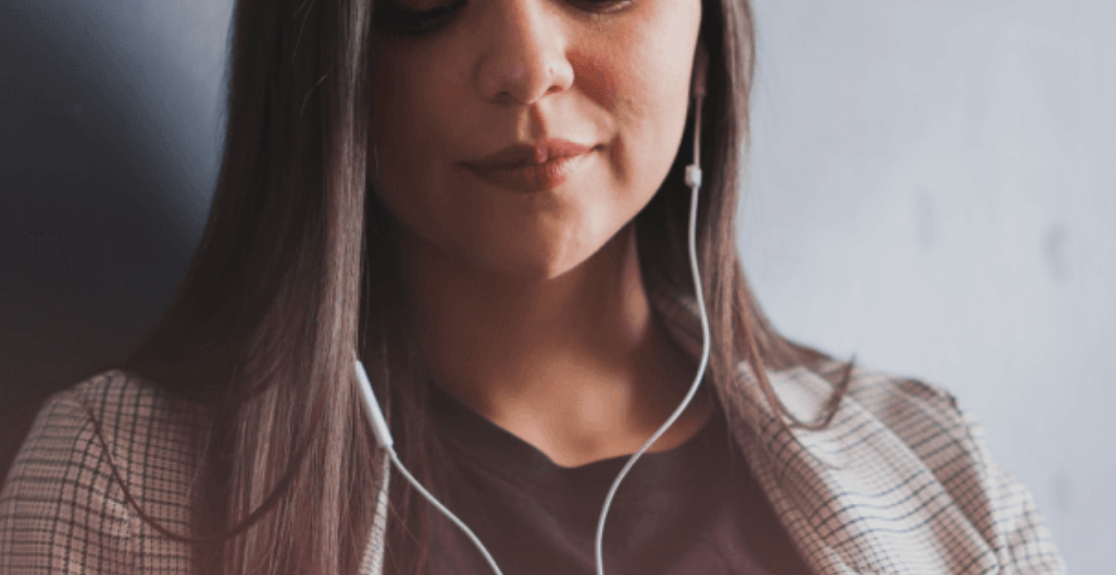
scroll to position [0, 0]
click at [41, 75] on button "Continue" at bounding box center [20, 102] width 41 height 54
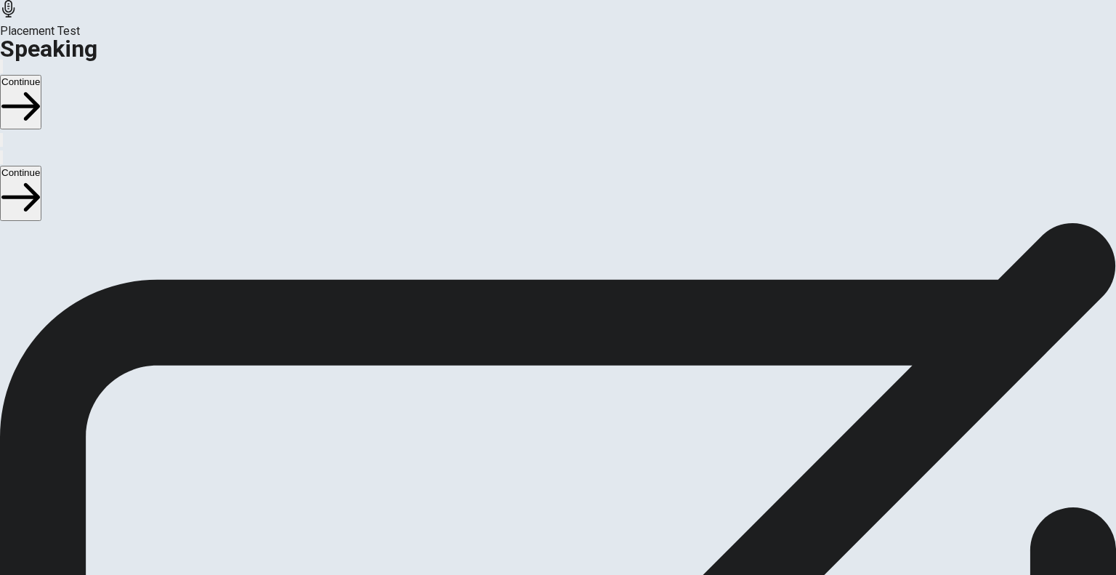
scroll to position [145, 0]
click at [540, 378] on icon "Play Audio" at bounding box center [540, 378] width 0 height 0
click at [538, 378] on icon "Record Again" at bounding box center [538, 378] width 0 height 0
click at [540, 378] on icon "Play Audio" at bounding box center [540, 378] width 0 height 0
click at [41, 75] on button "Continue" at bounding box center [20, 102] width 41 height 54
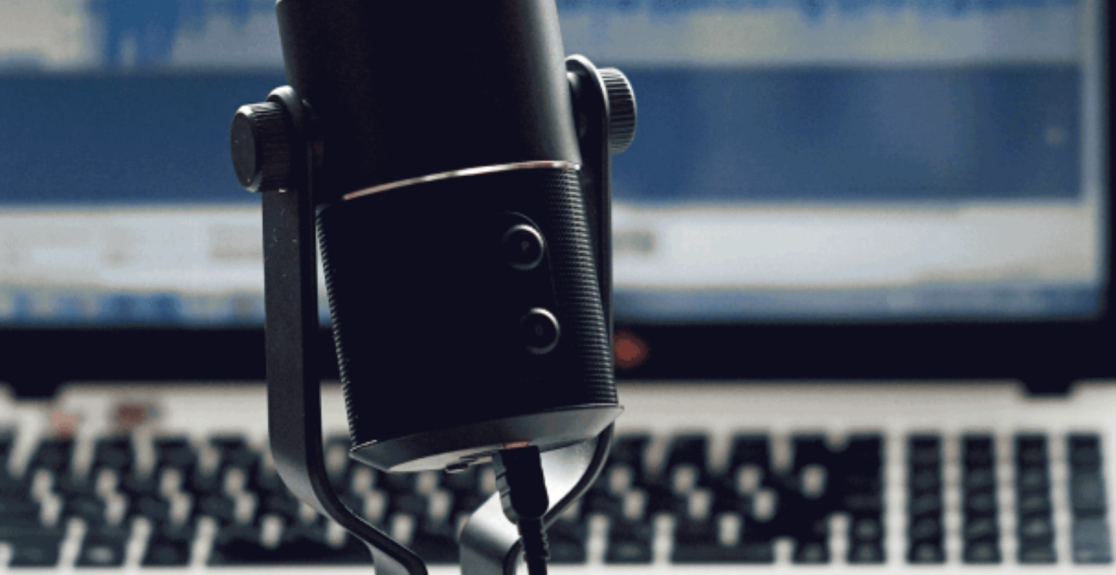
scroll to position [64, 0]
click at [41, 75] on button "Continue" at bounding box center [20, 102] width 41 height 54
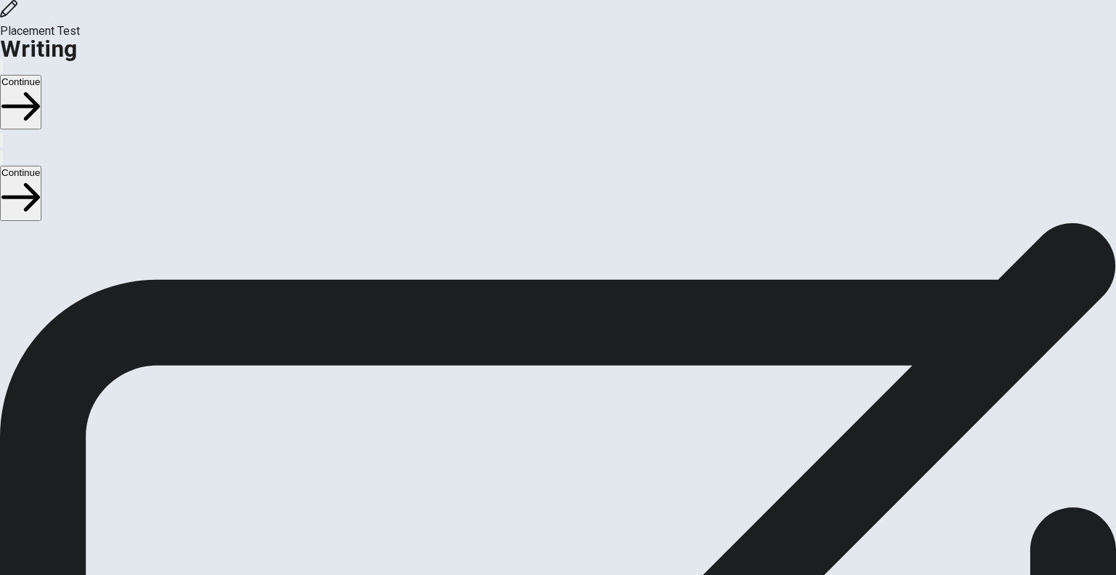
scroll to position [12, 0]
click at [41, 75] on button "Continue" at bounding box center [20, 102] width 41 height 54
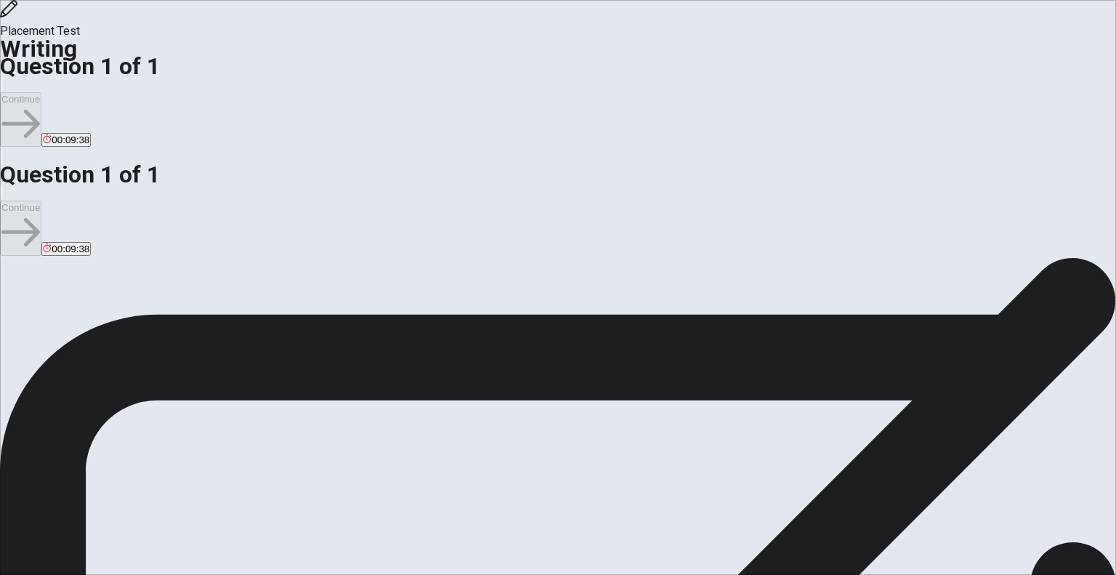
scroll to position [0, 0]
type textarea "One cultural tradition in [GEOGRAPHIC_DATA] that I truly enjoy participating in…"
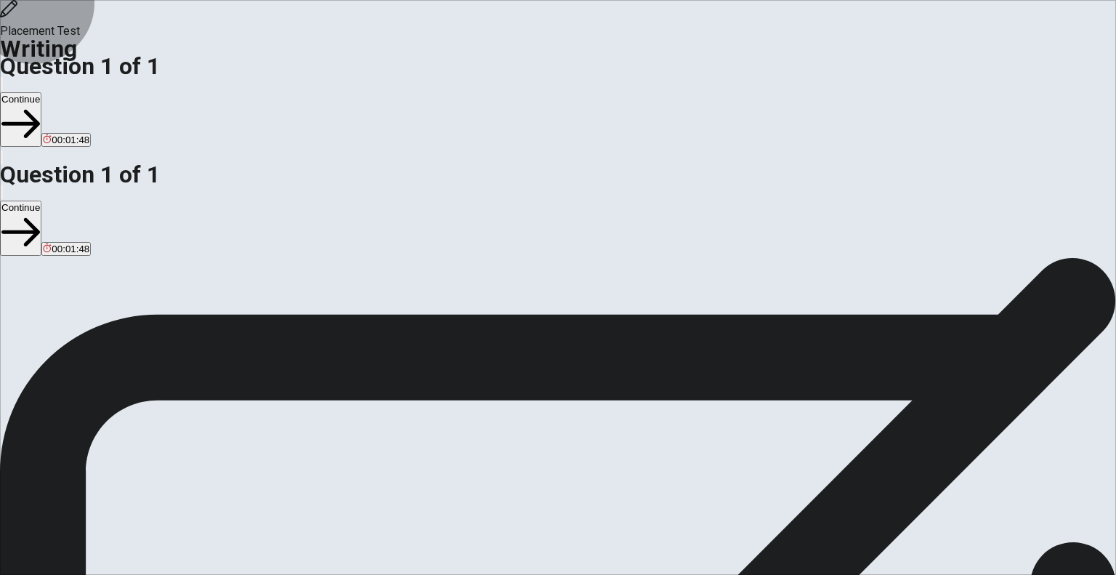
click at [41, 92] on button "Continue" at bounding box center [20, 119] width 41 height 54
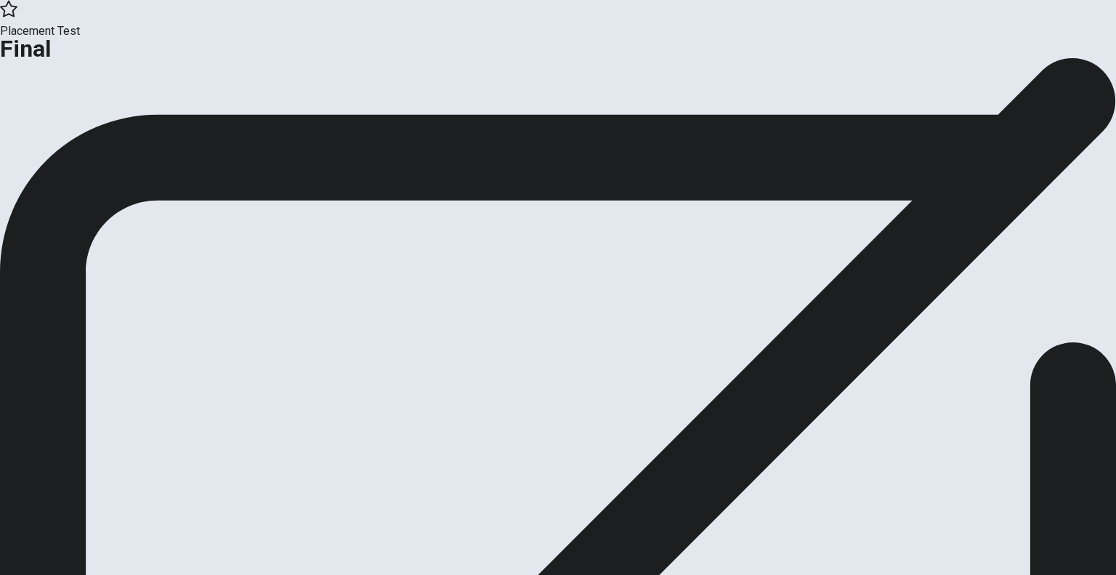
click at [59, 129] on button "Continue" at bounding box center [29, 120] width 59 height 20
